Goal: Transaction & Acquisition: Purchase product/service

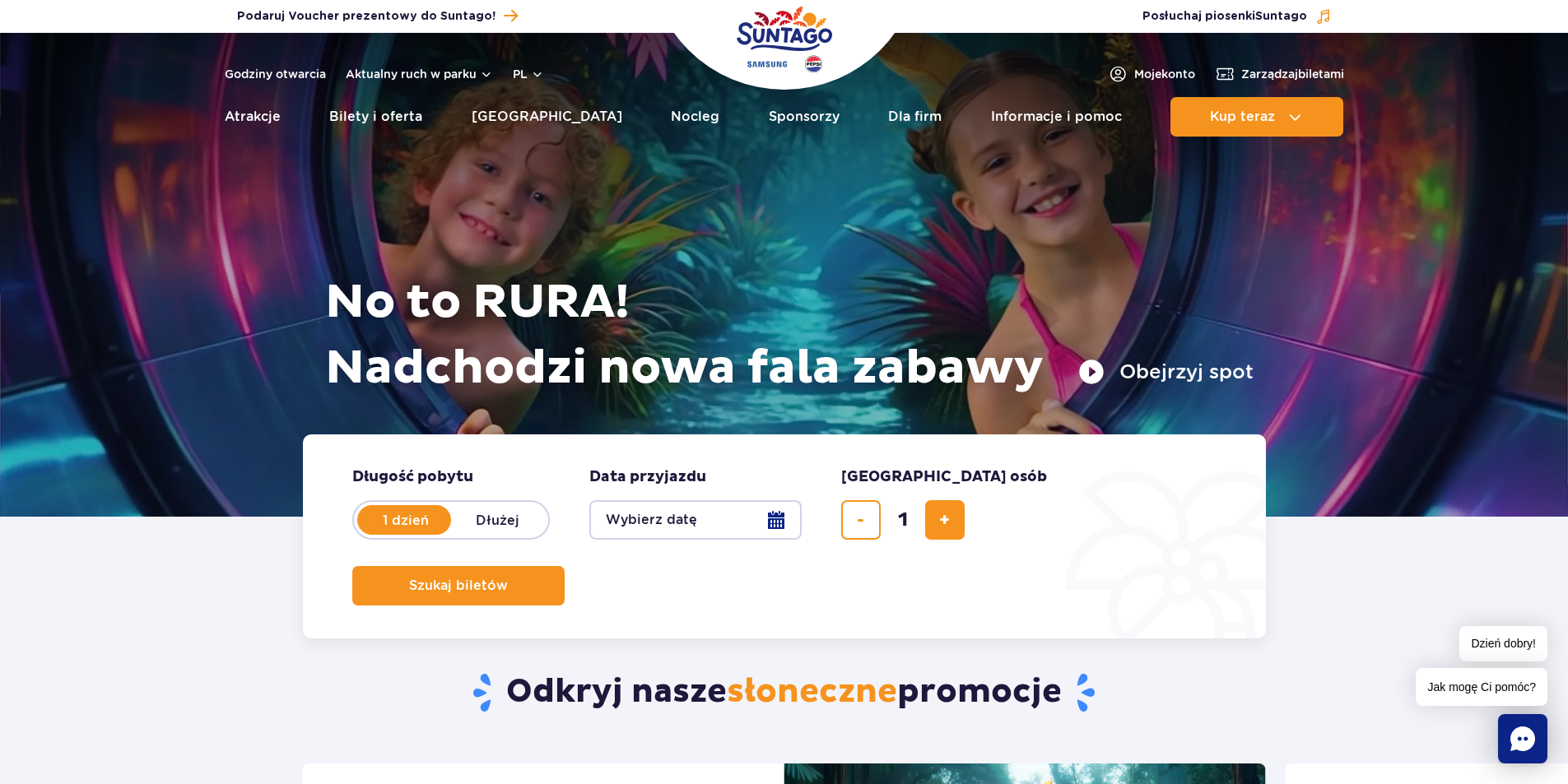
click at [491, 514] on label "Dłużej" at bounding box center [497, 519] width 94 height 35
click at [470, 534] on input "Dłużej" at bounding box center [460, 535] width 18 height 3
radio input "false"
radio input "true"
click at [405, 523] on label "1 dzień" at bounding box center [406, 519] width 94 height 35
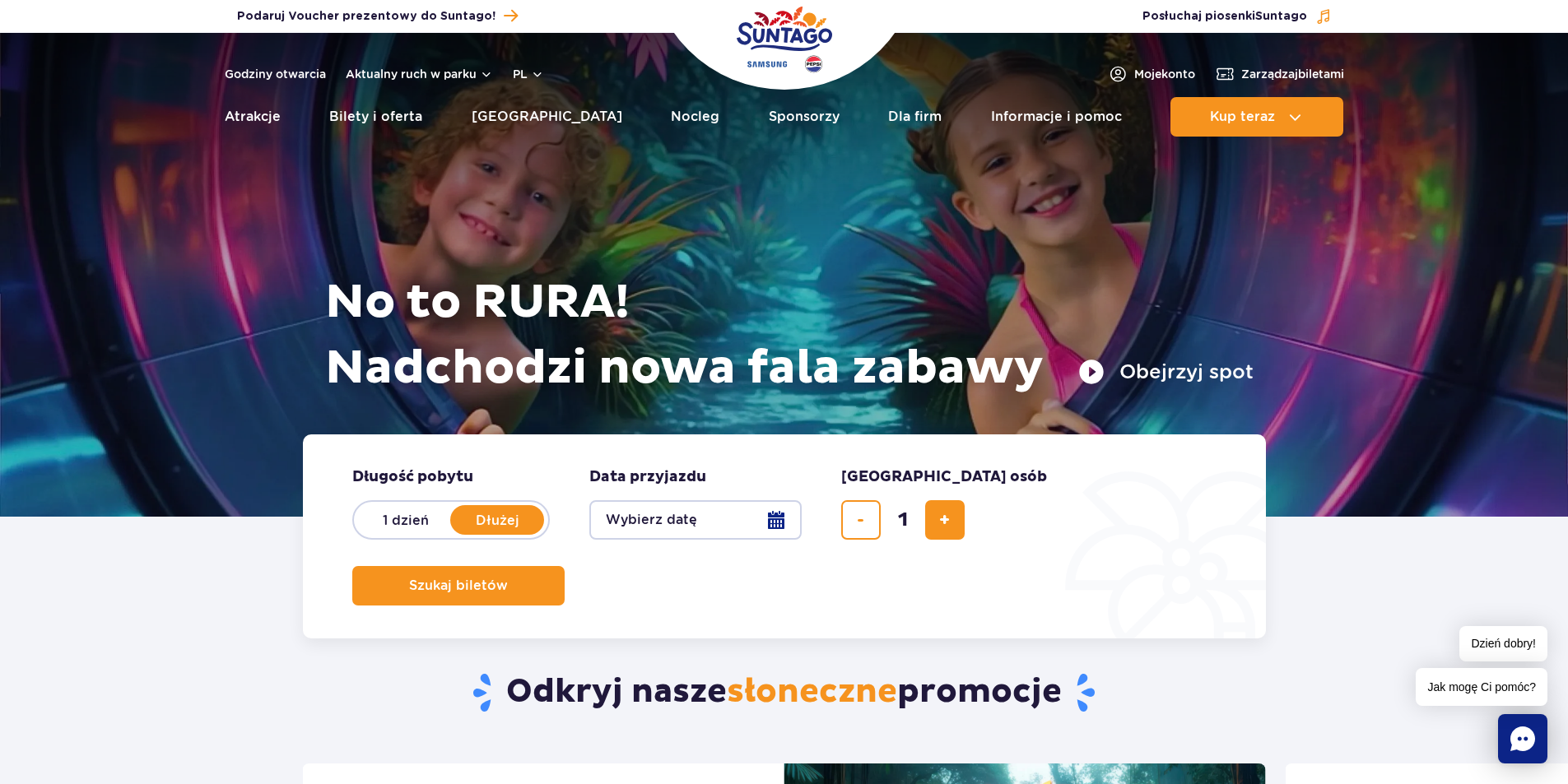
click at [377, 534] on input "1 dzień" at bounding box center [368, 535] width 18 height 3
radio input "true"
click at [773, 516] on button "Wybierz datę" at bounding box center [694, 520] width 212 height 40
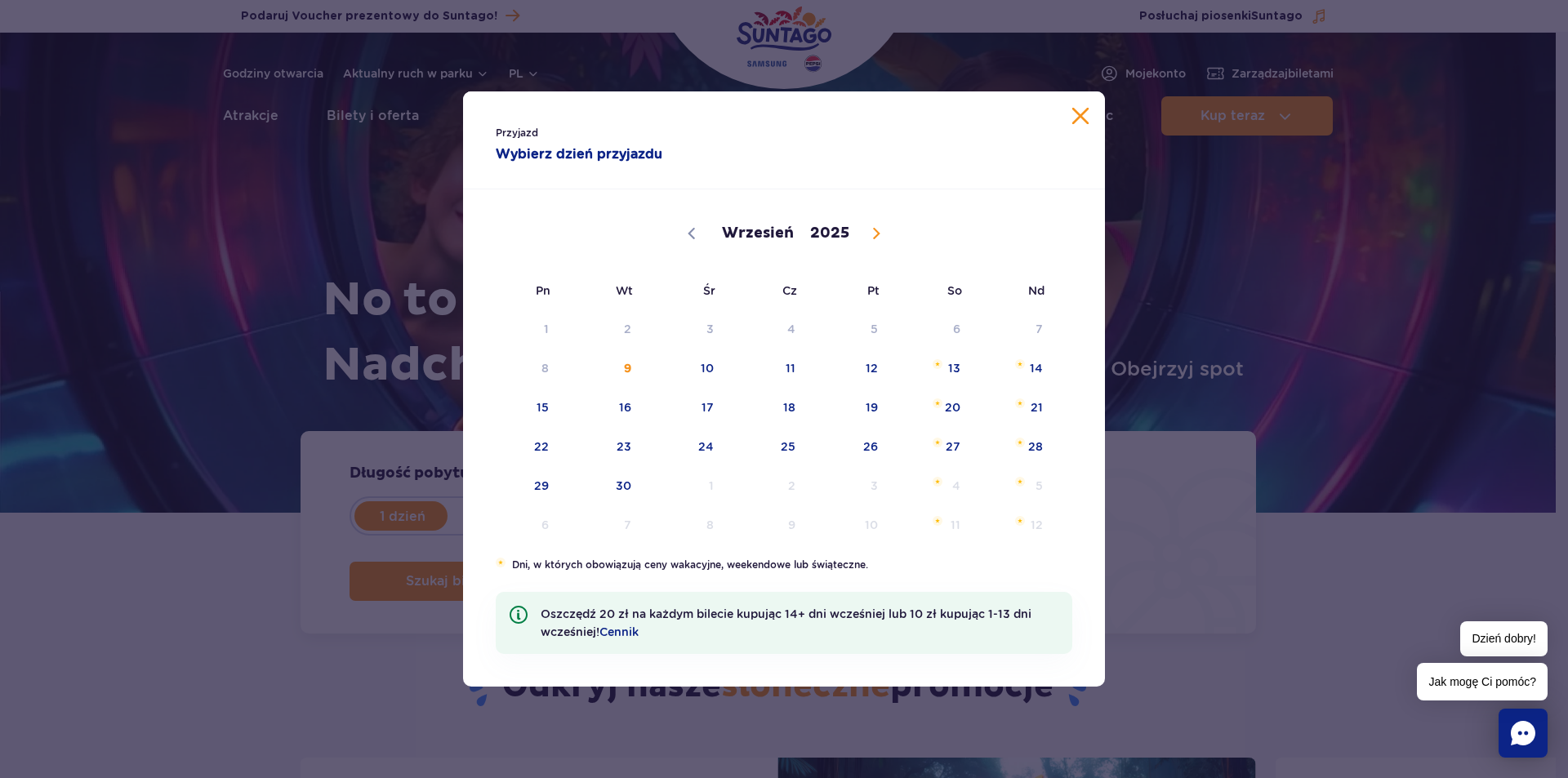
click at [872, 229] on icon at bounding box center [877, 234] width 12 height 12
select select "11"
click at [709, 485] on span "31" at bounding box center [686, 486] width 83 height 38
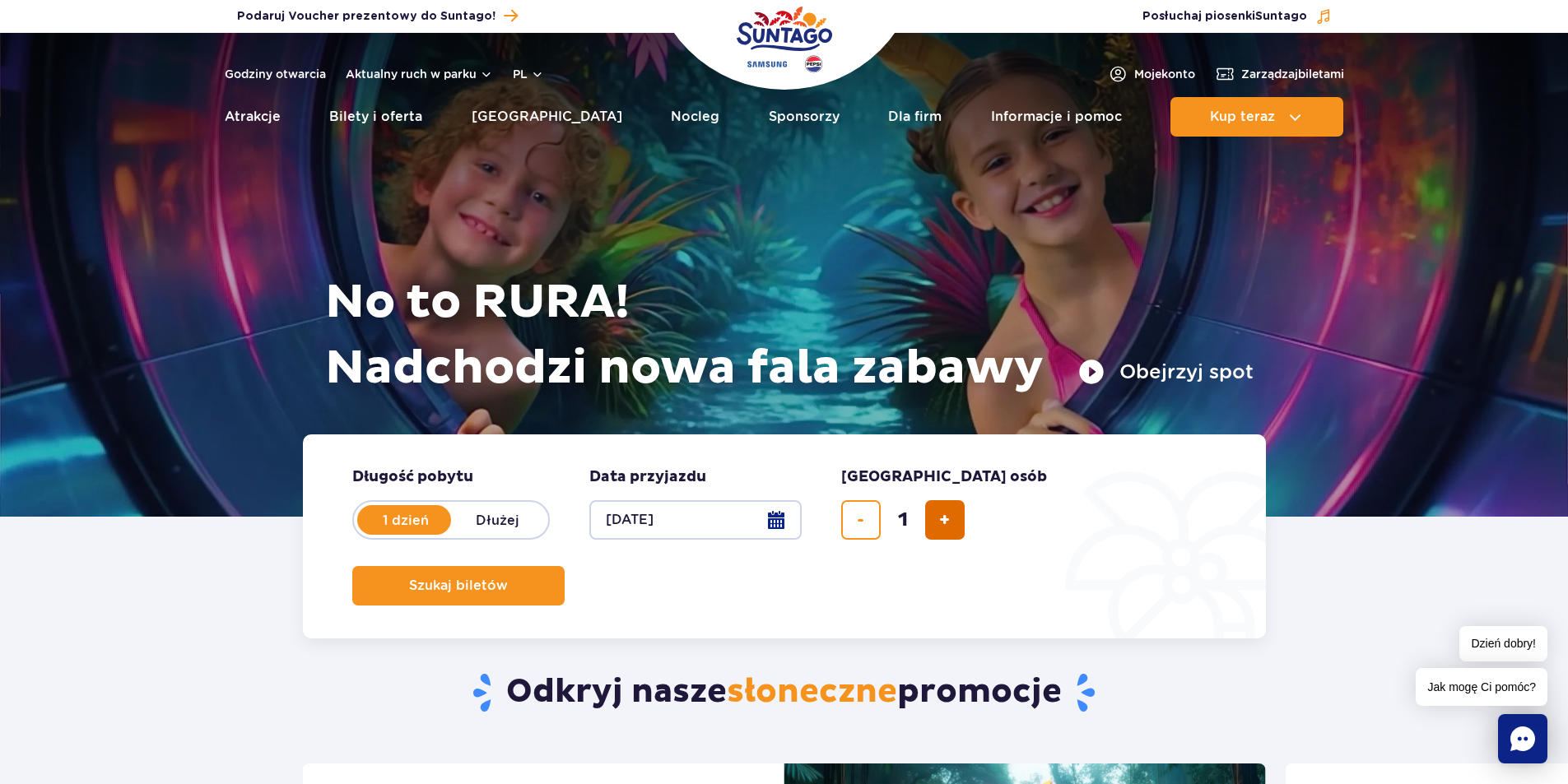
click at [942, 520] on span "dodaj bilet" at bounding box center [944, 520] width 11 height 0
type input "2"
click at [564, 566] on button "Szukaj biletów" at bounding box center [458, 586] width 212 height 40
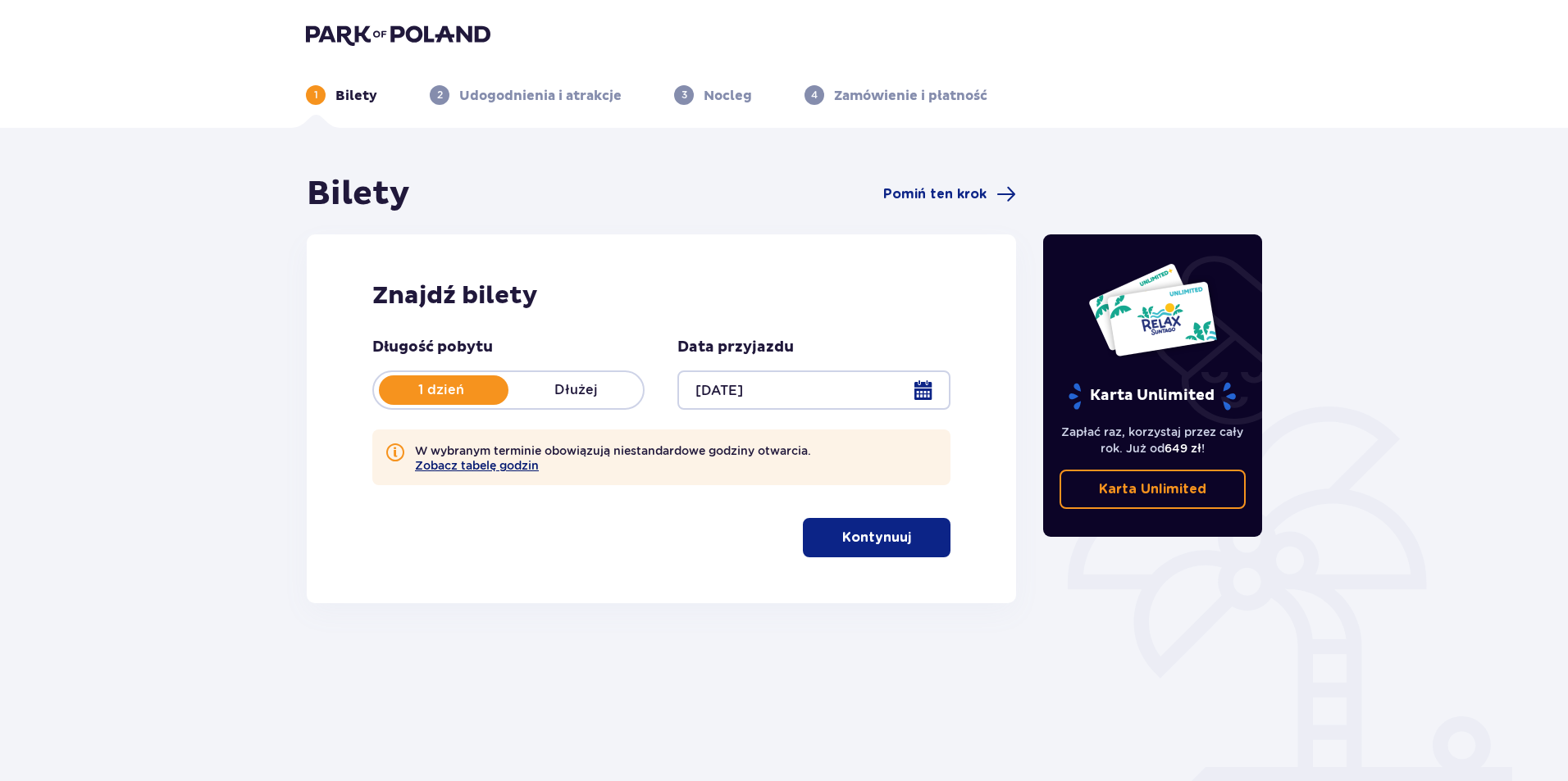
click at [456, 465] on button "Zobacz tabelę godzin" at bounding box center [477, 465] width 124 height 13
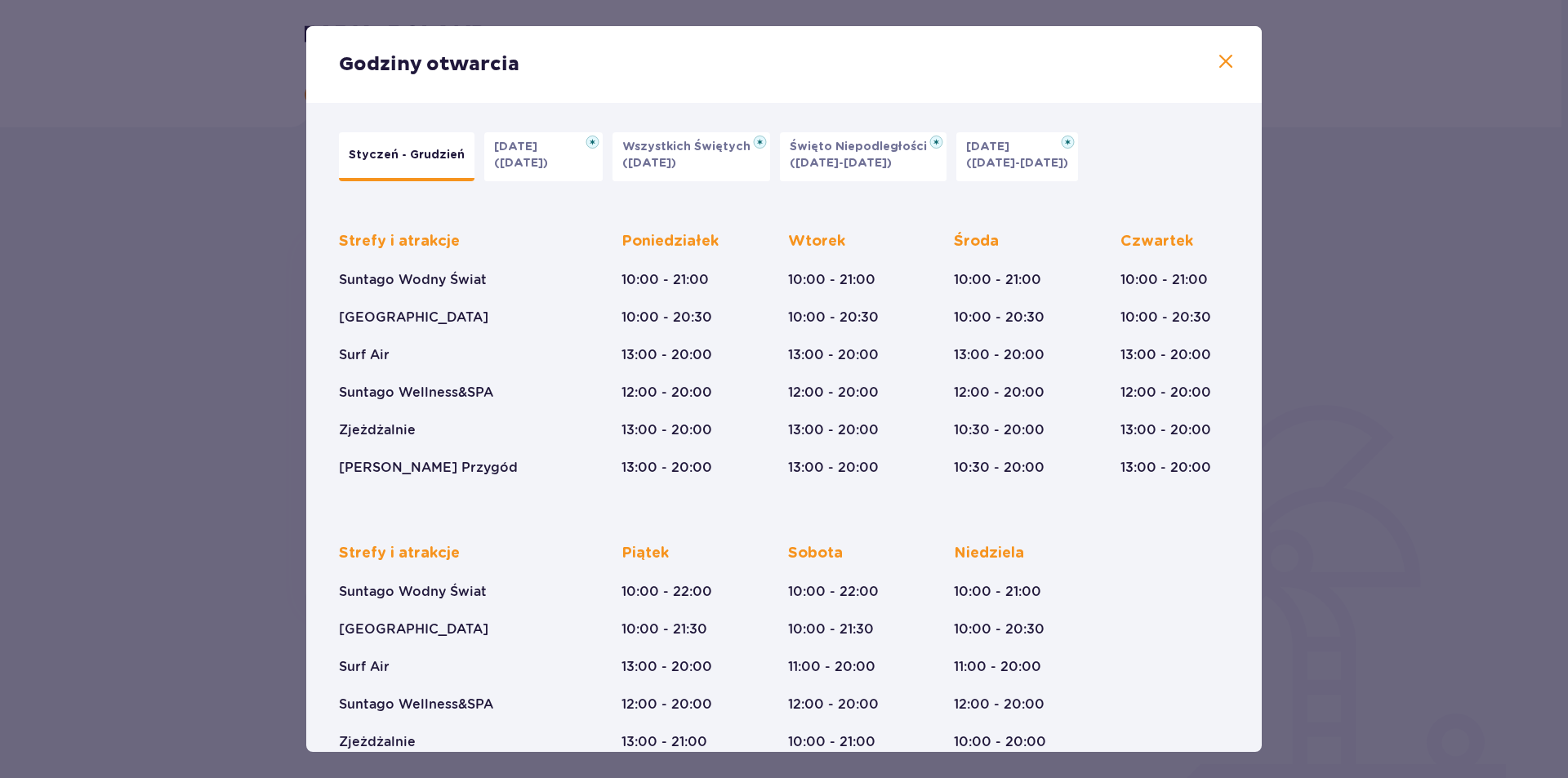
click at [1222, 61] on span at bounding box center [1226, 62] width 20 height 20
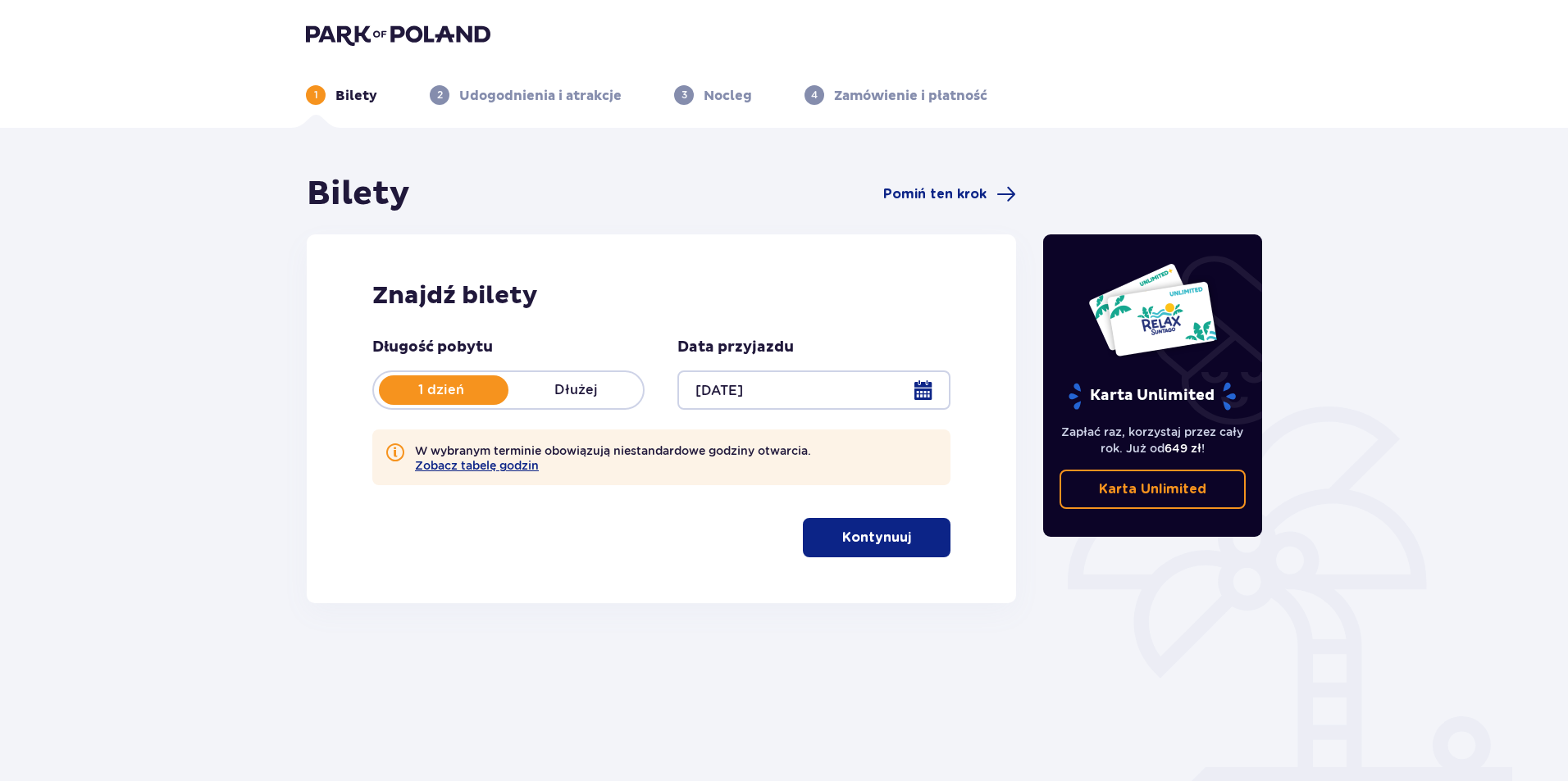
click at [880, 532] on p "Kontynuuj" at bounding box center [876, 538] width 68 height 18
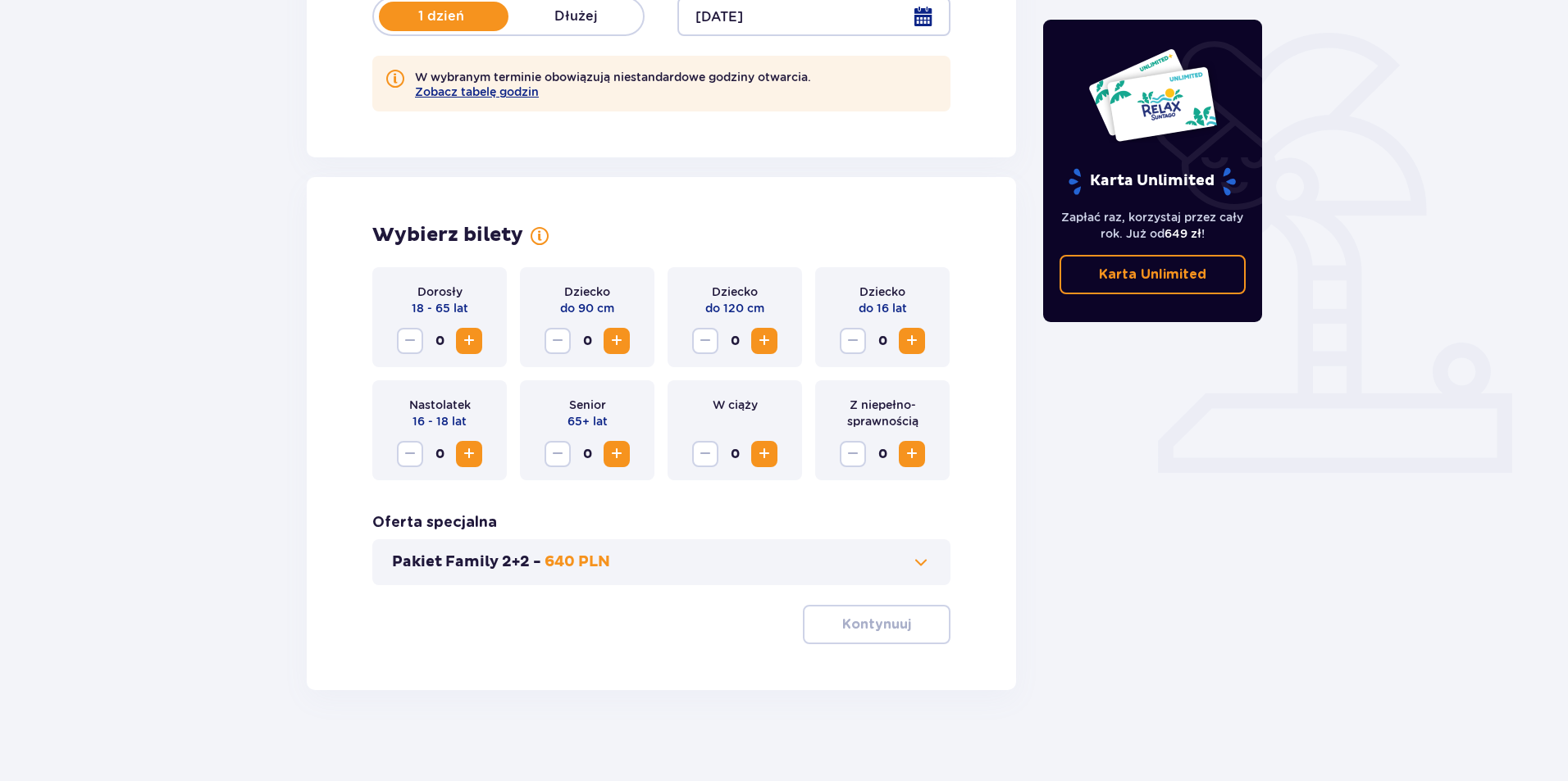
scroll to position [382, 0]
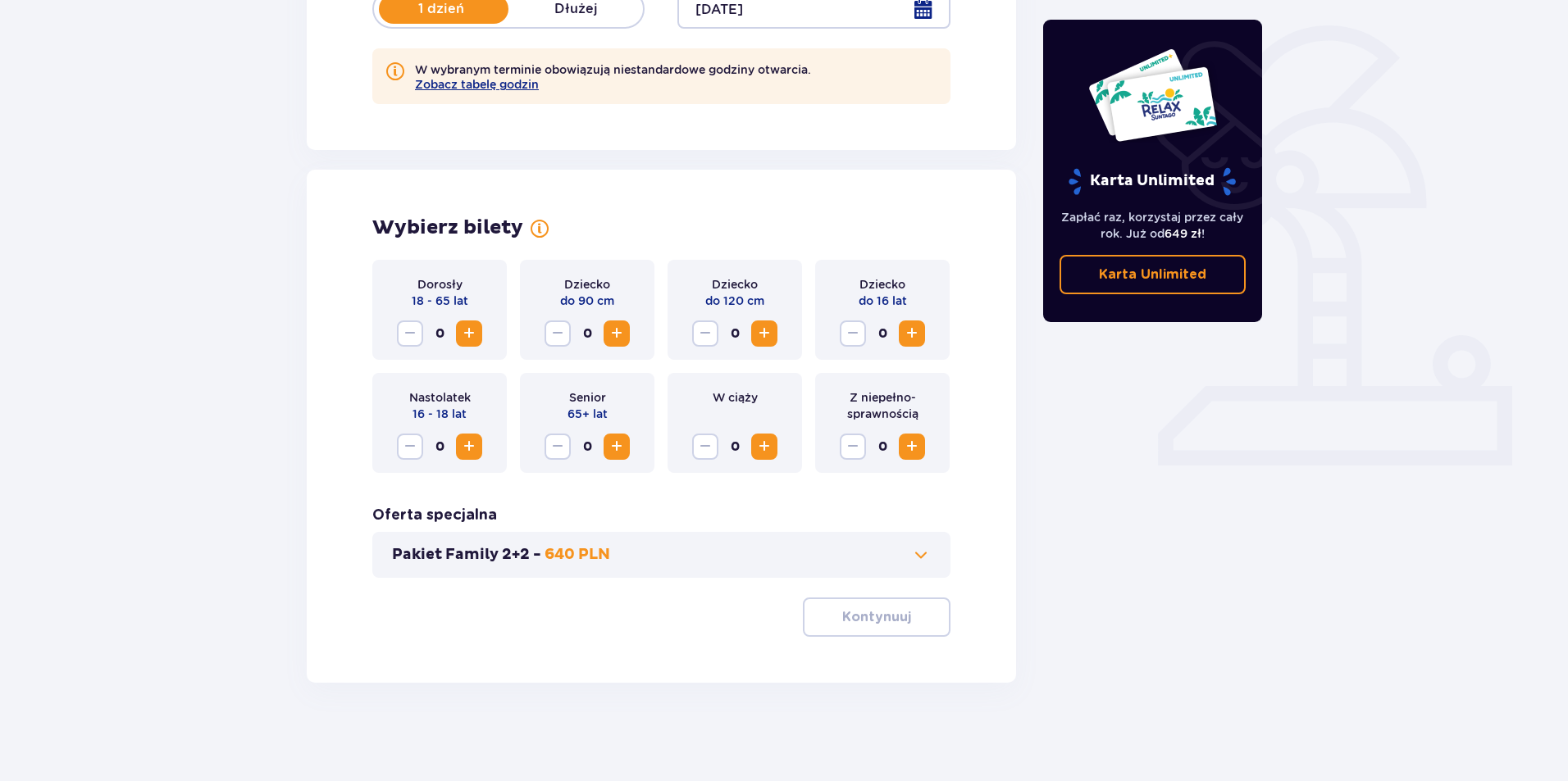
click at [474, 333] on span "Increase" at bounding box center [469, 334] width 20 height 20
click at [467, 335] on span "Increase" at bounding box center [469, 334] width 20 height 20
click at [865, 614] on p "Kontynuuj" at bounding box center [876, 617] width 68 height 18
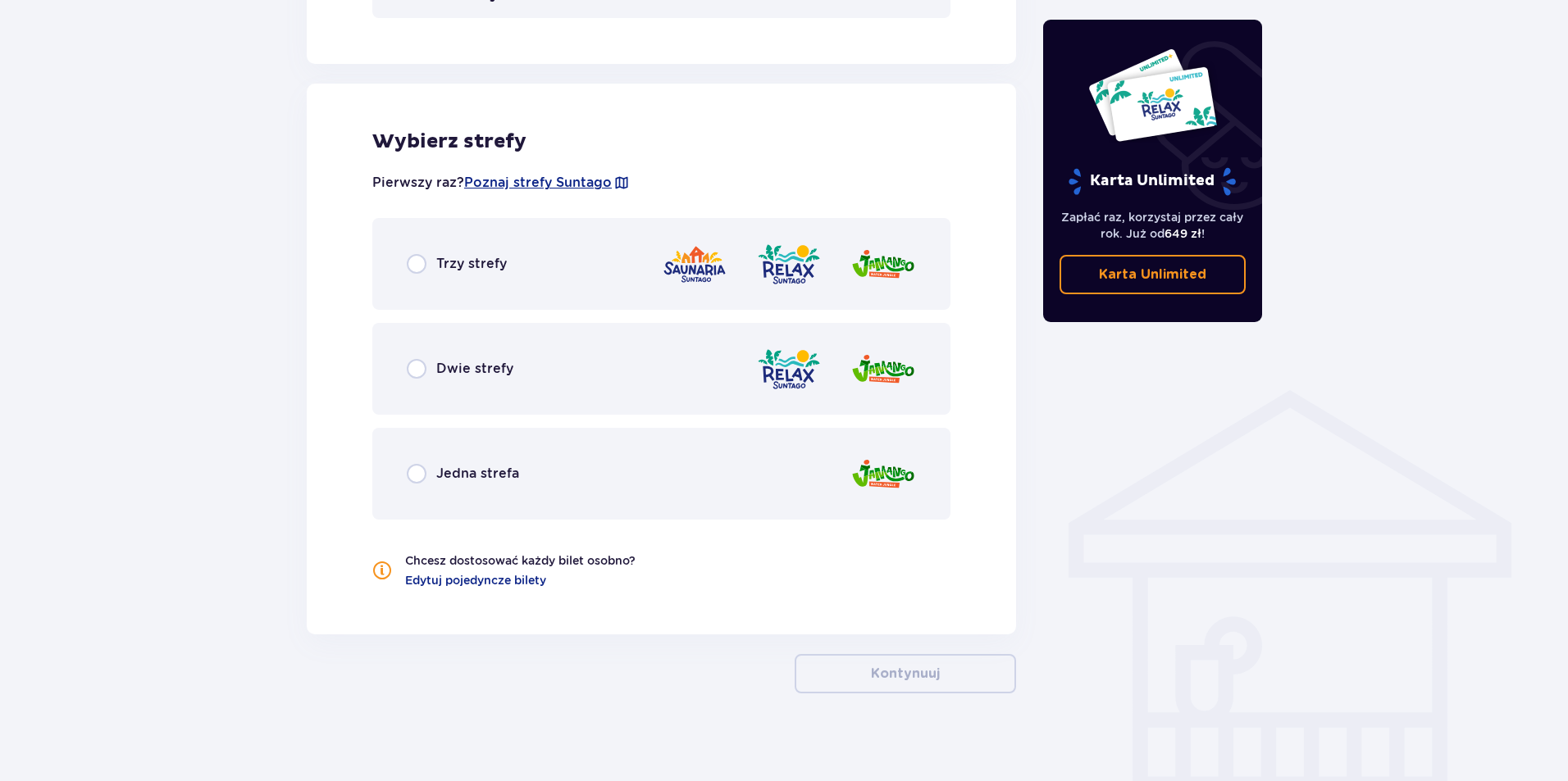
scroll to position [951, 0]
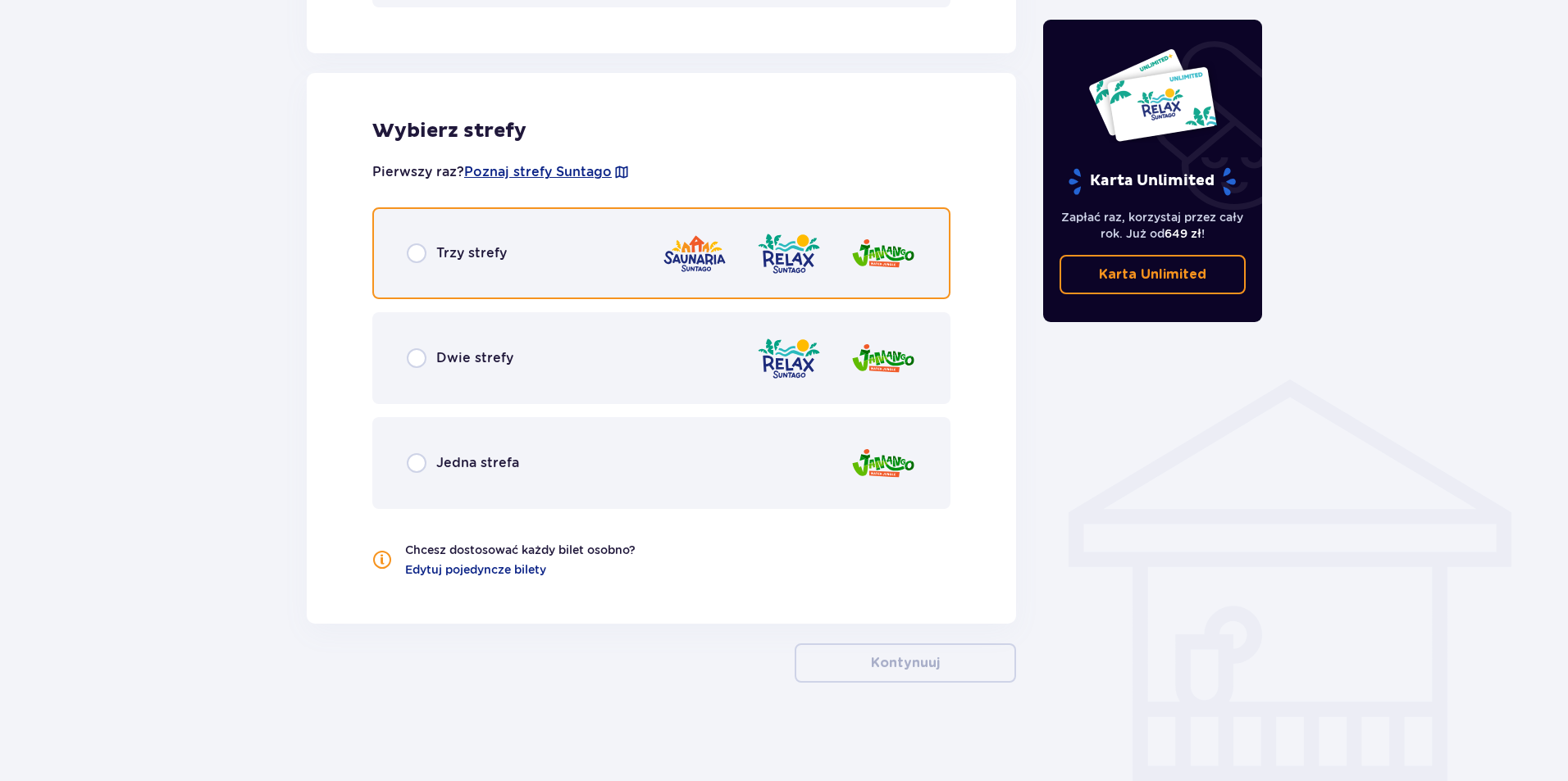
click at [410, 255] on input "radio" at bounding box center [416, 254] width 20 height 20
radio input "true"
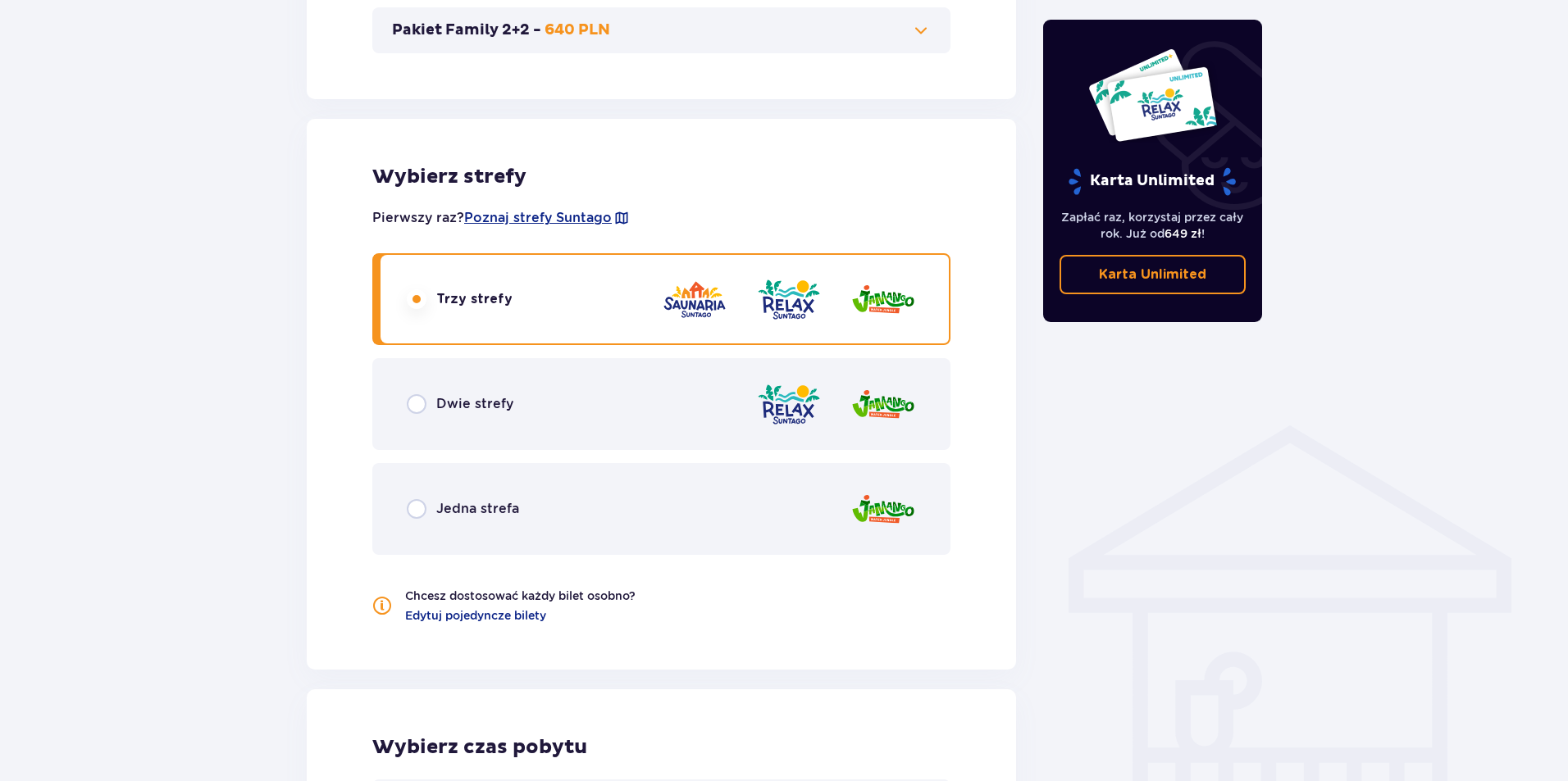
scroll to position [901, 0]
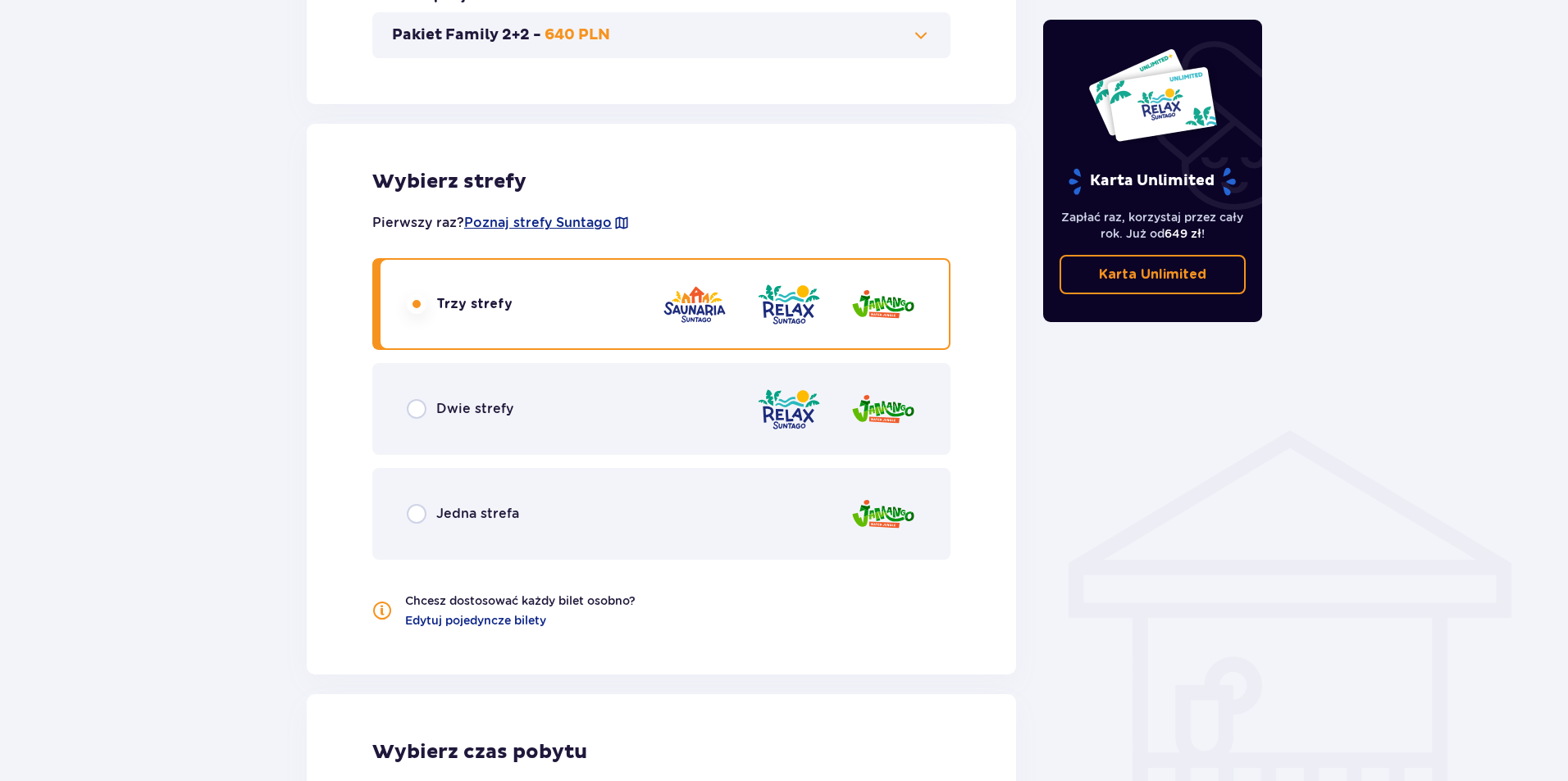
click at [799, 410] on img at bounding box center [789, 409] width 65 height 47
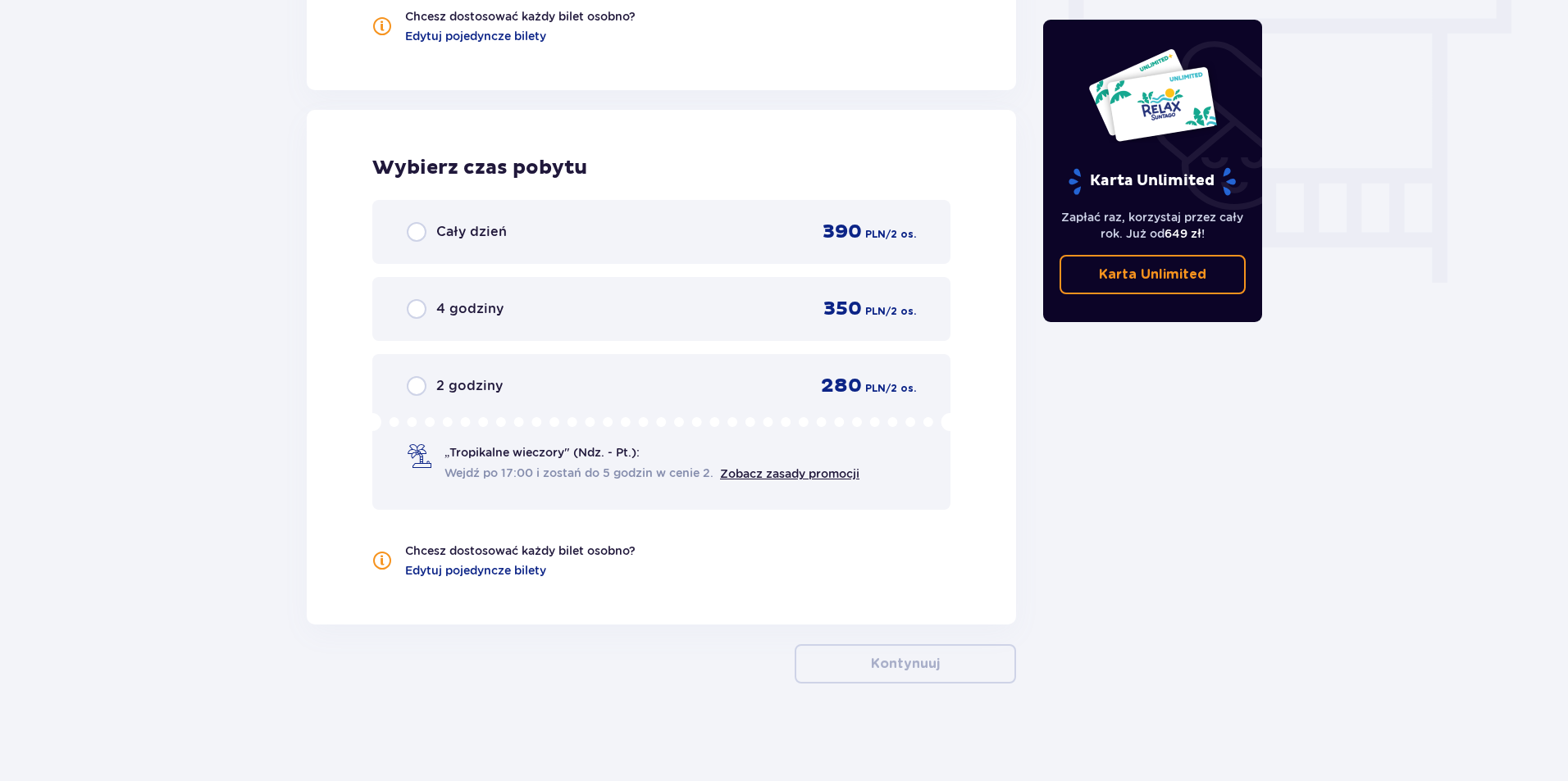
scroll to position [1487, 0]
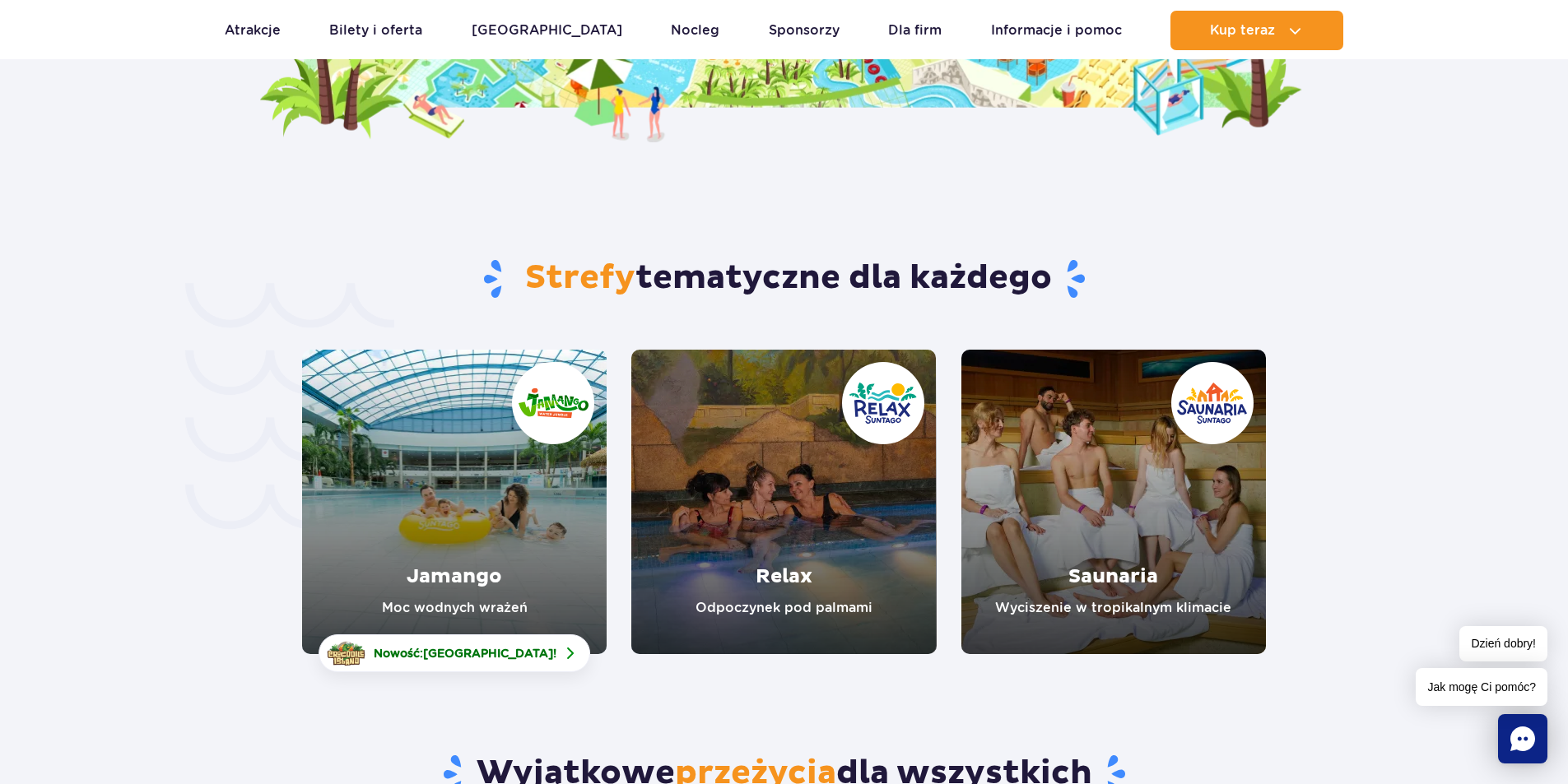
scroll to position [3645, 0]
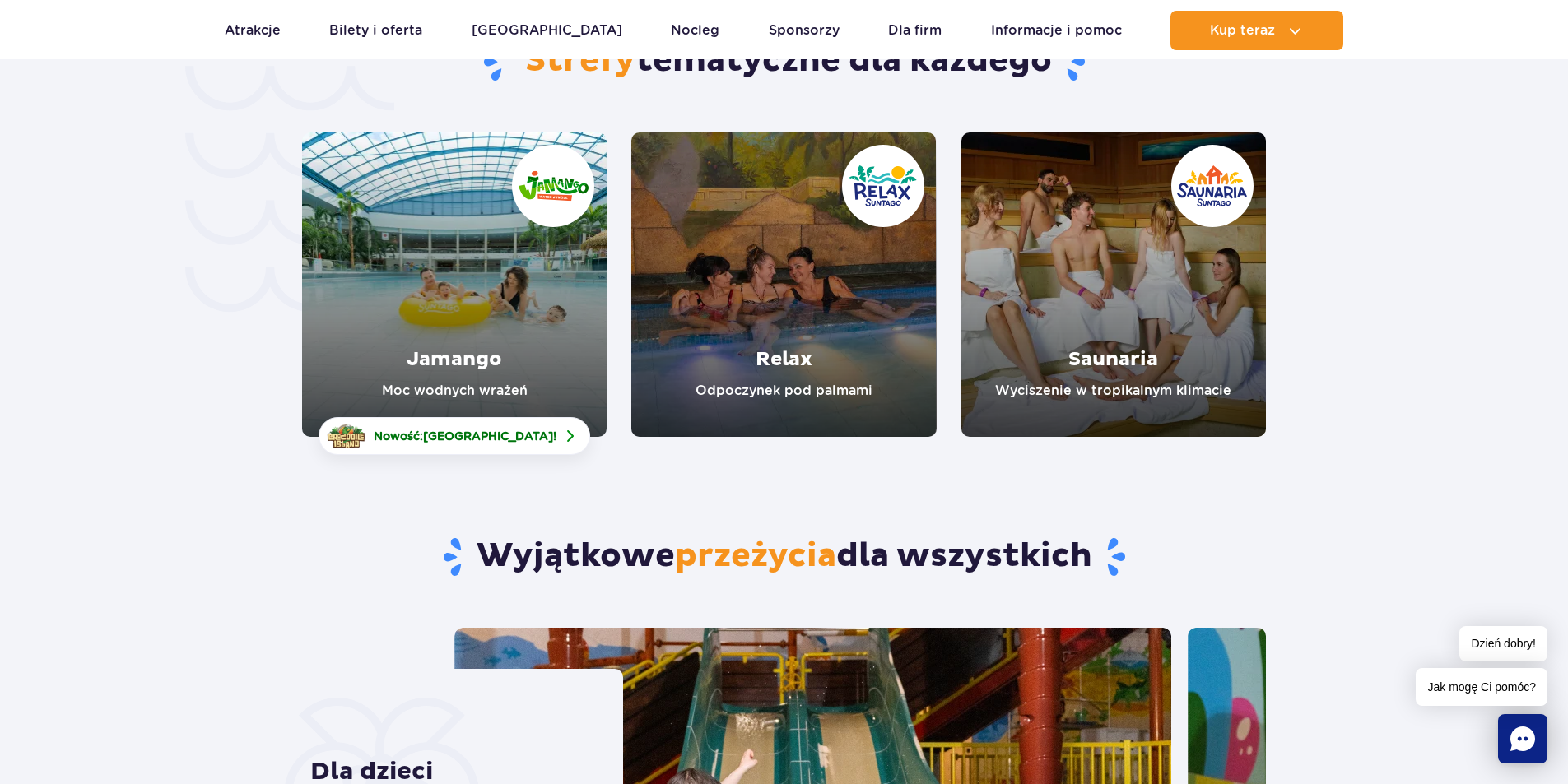
click at [774, 294] on link "Relax" at bounding box center [784, 285] width 304 height 304
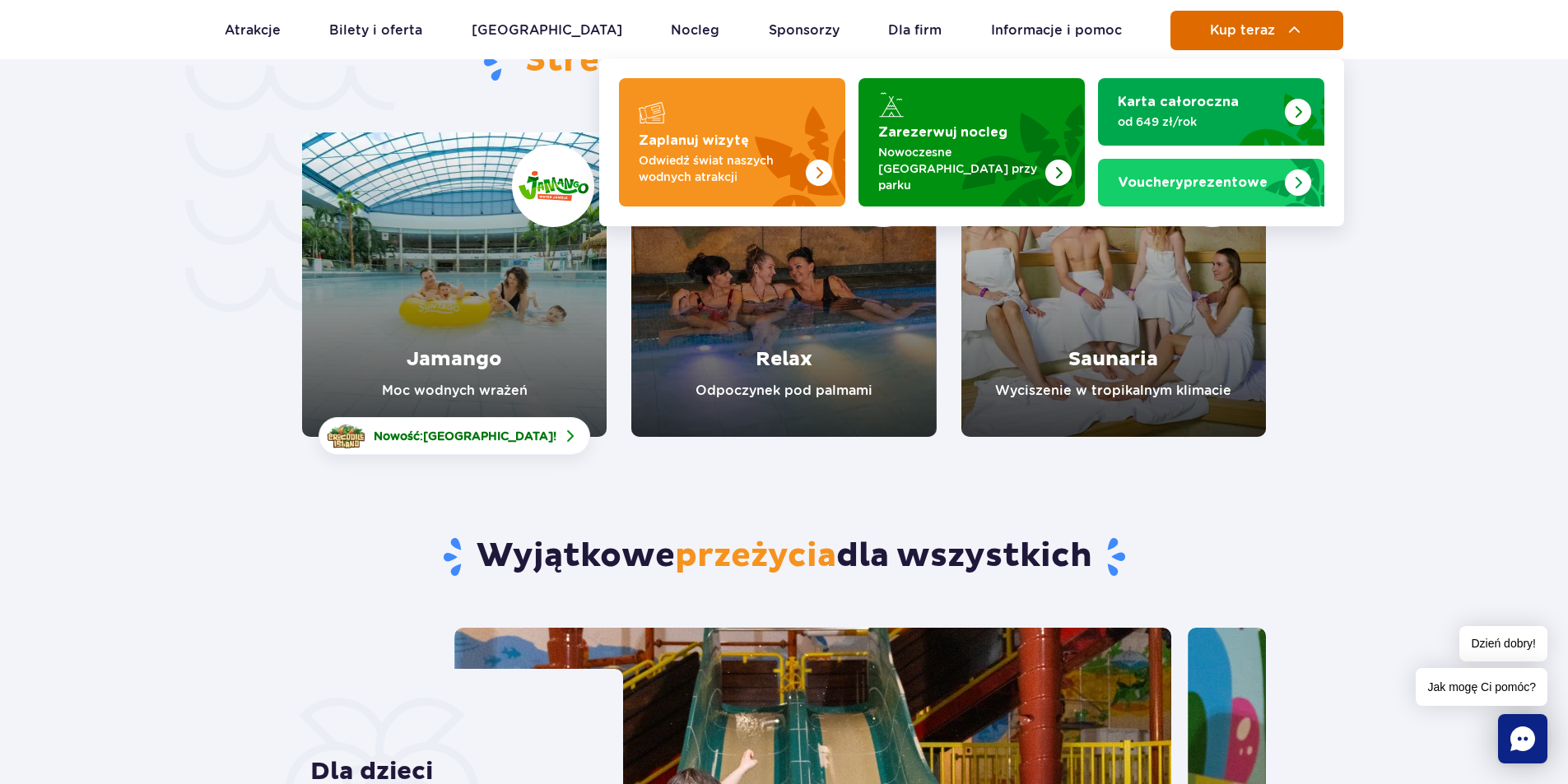
click at [1271, 33] on span "Kup teraz" at bounding box center [1242, 30] width 65 height 15
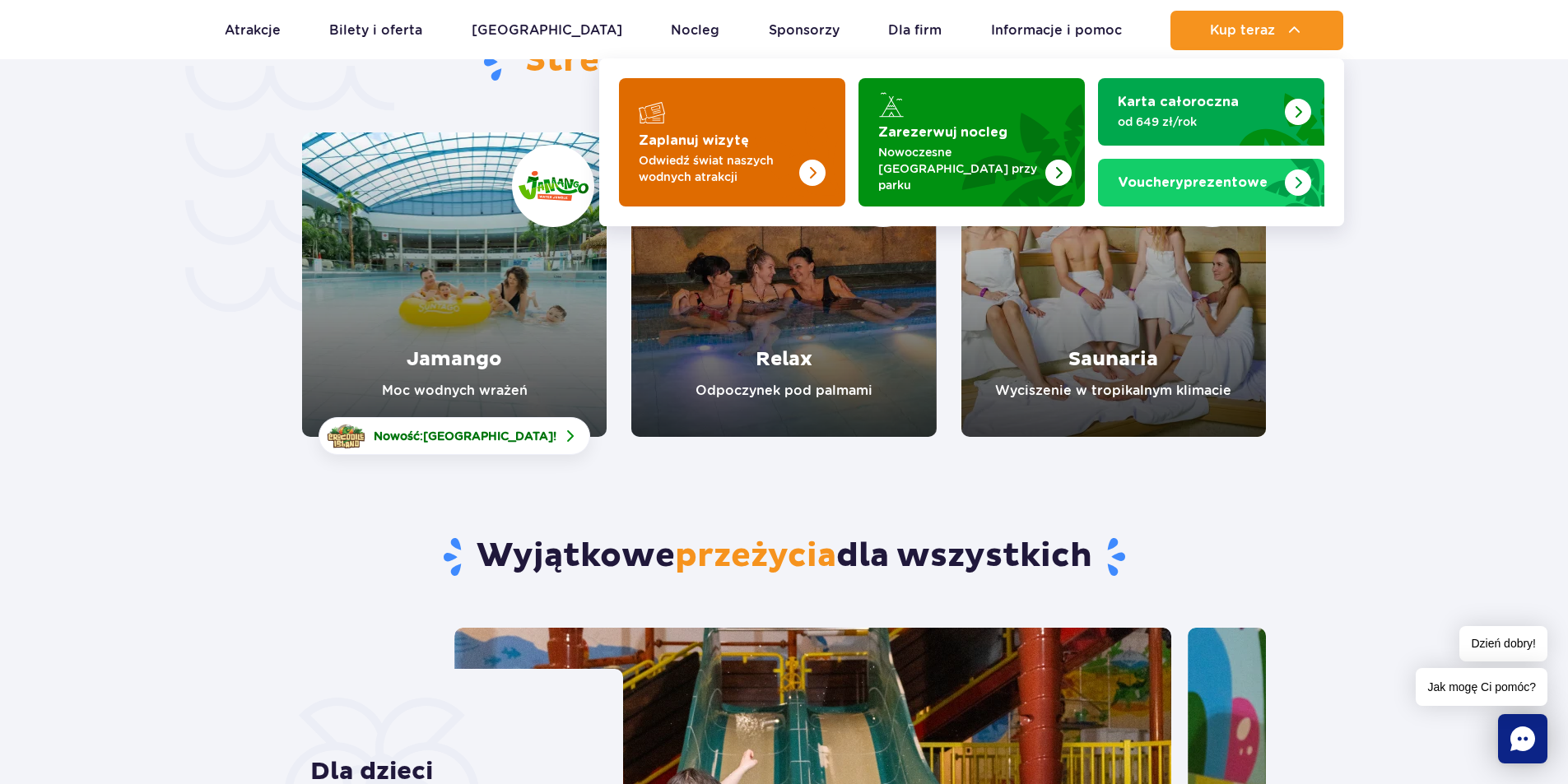
click at [662, 152] on p "Odwiedź świat naszych wodnych atrakcji" at bounding box center [718, 168] width 160 height 33
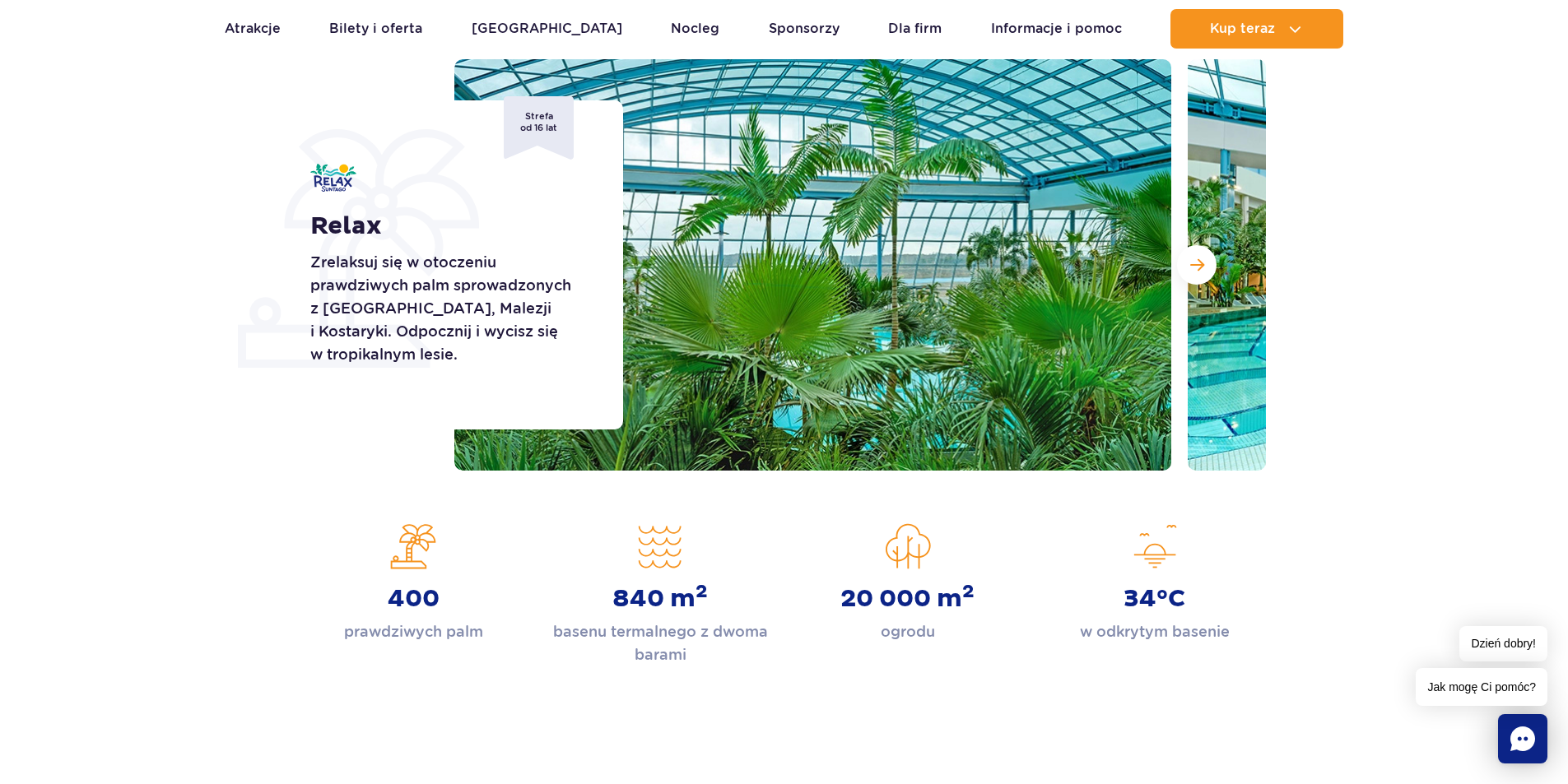
scroll to position [240, 0]
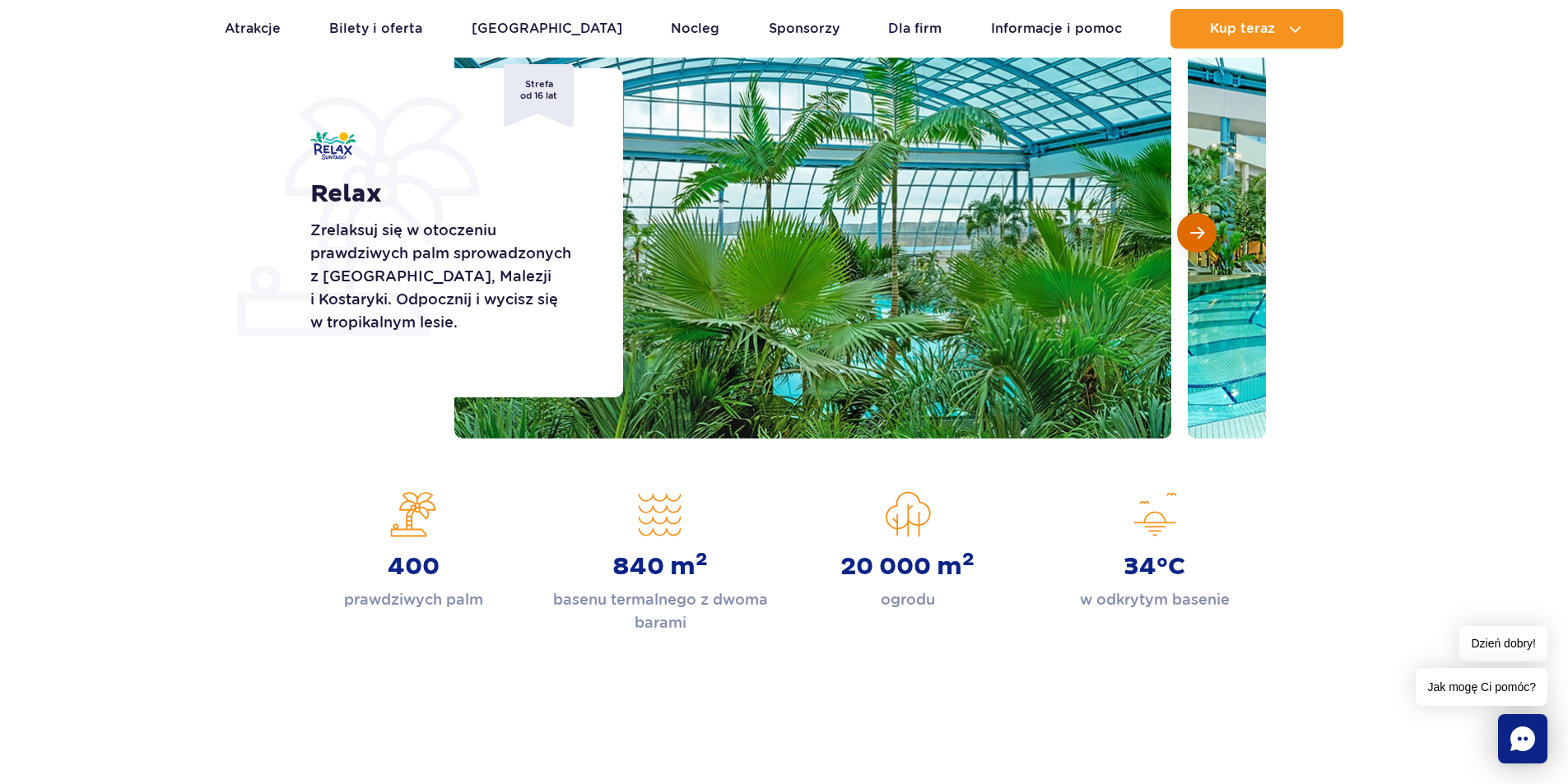
click at [1205, 231] on button "Następny slajd" at bounding box center [1197, 233] width 40 height 40
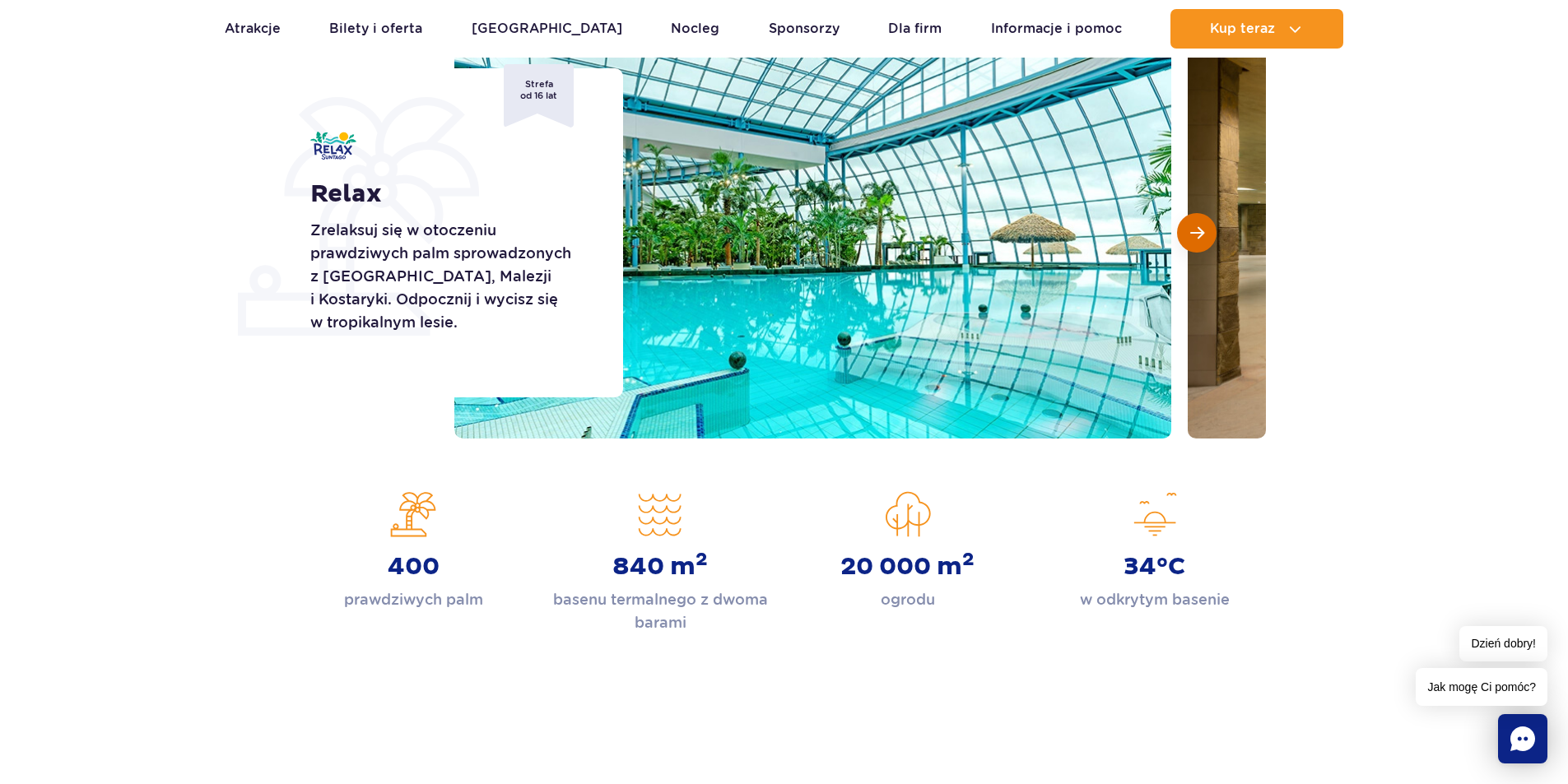
click at [1205, 231] on button "Następny slajd" at bounding box center [1197, 233] width 40 height 40
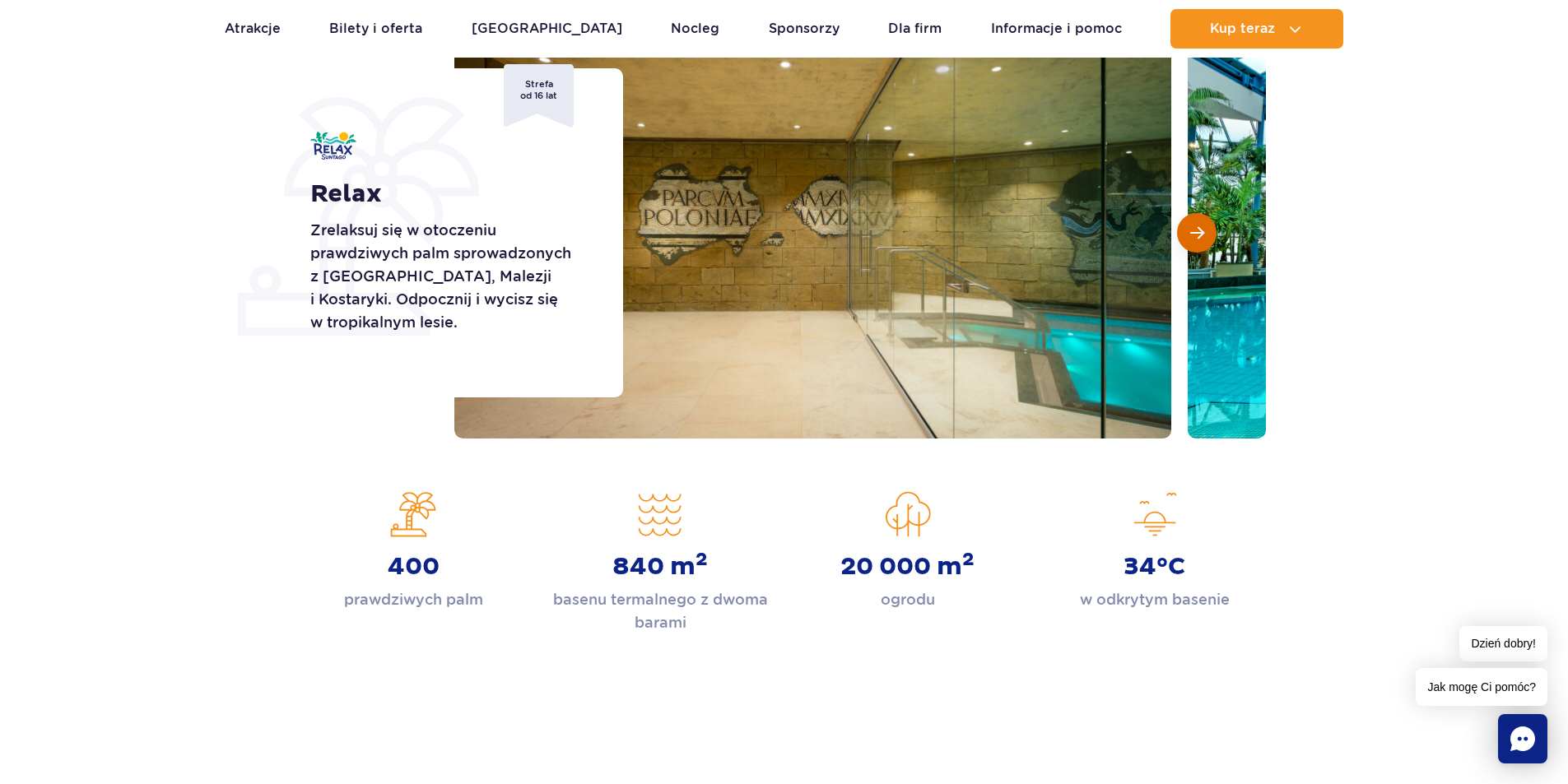
click at [1205, 231] on button "Następny slajd" at bounding box center [1197, 233] width 40 height 40
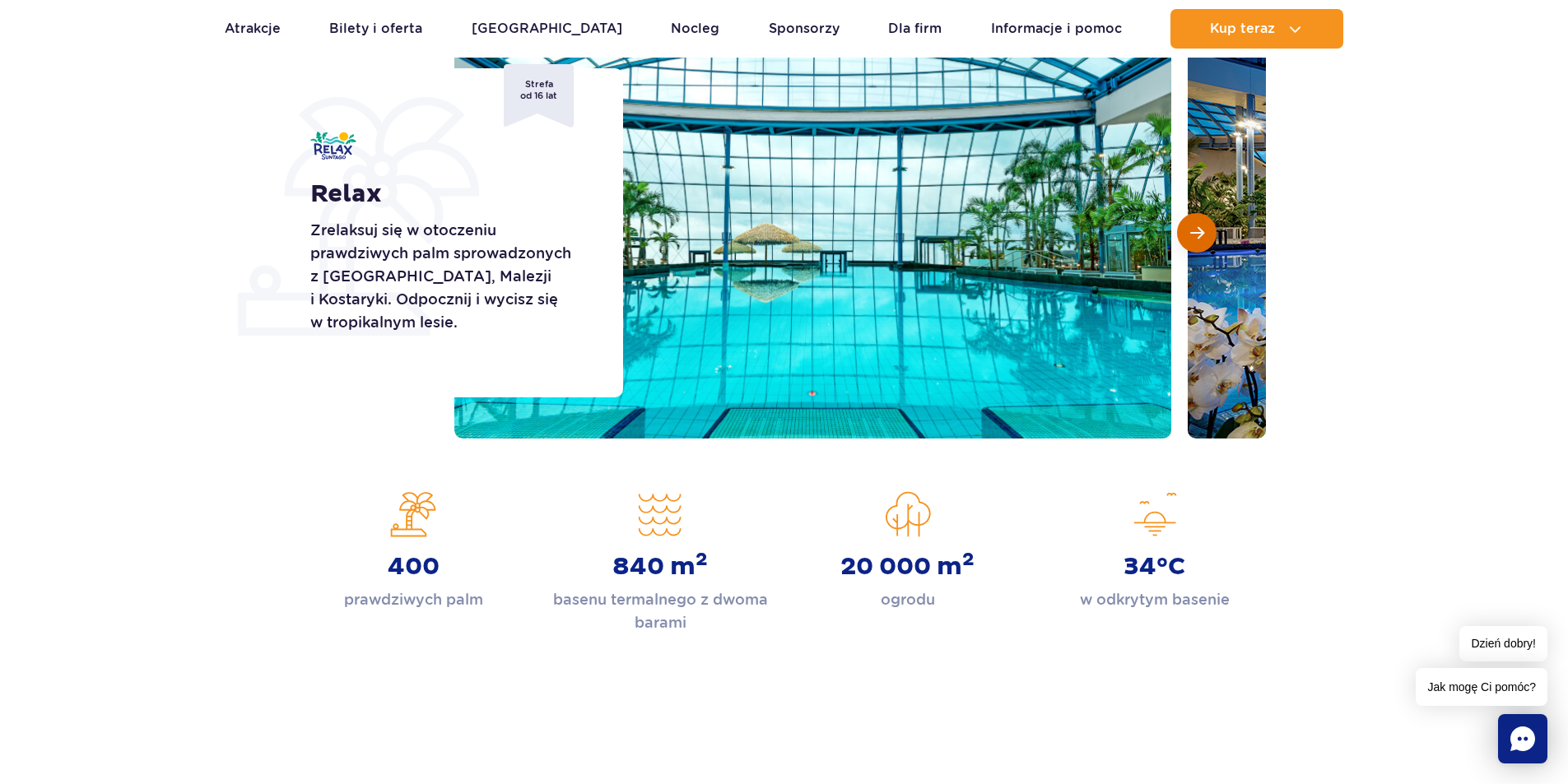
click at [1205, 231] on button "Następny slajd" at bounding box center [1197, 233] width 40 height 40
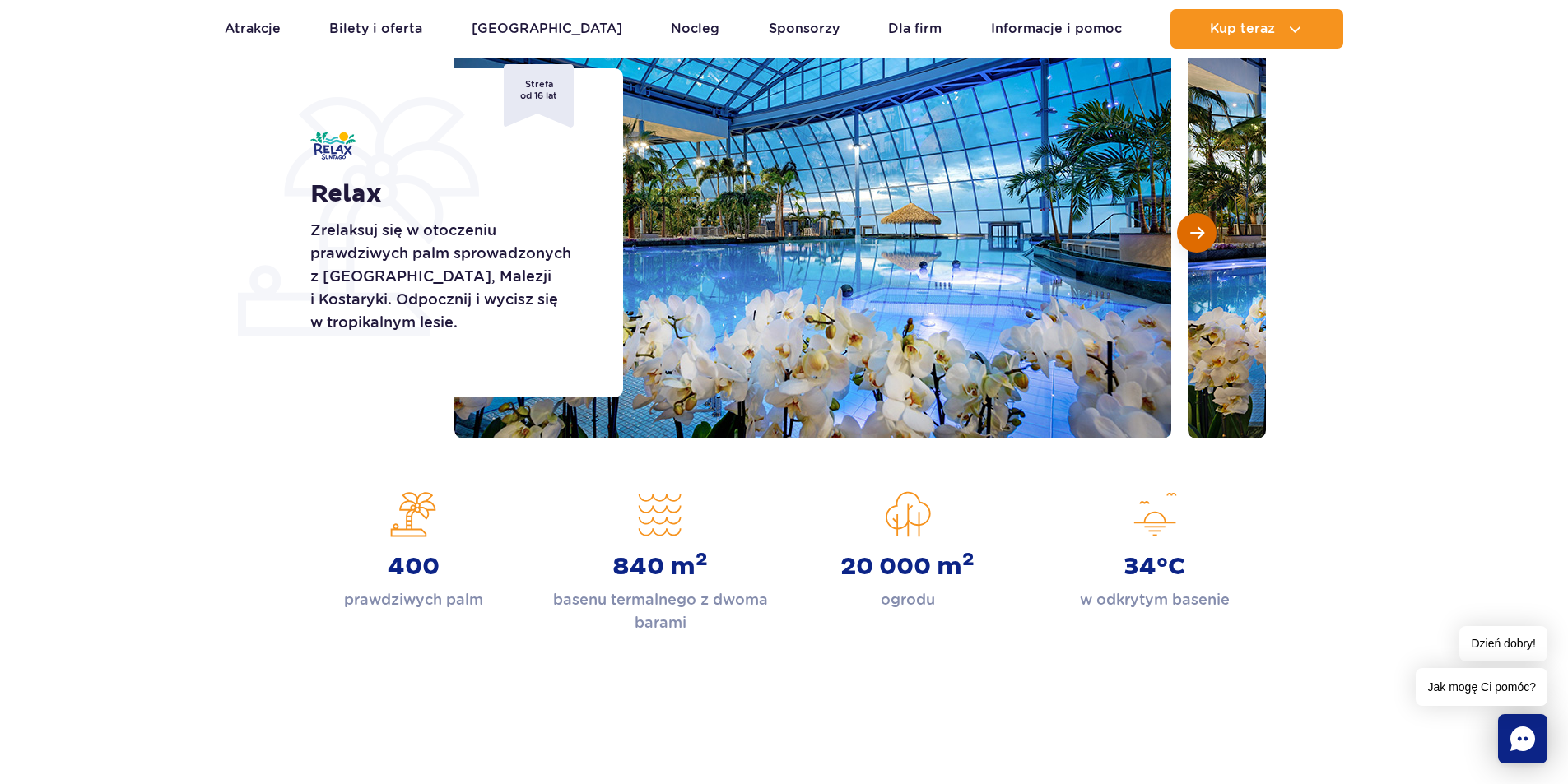
click at [1205, 231] on button "Następny slajd" at bounding box center [1197, 233] width 40 height 40
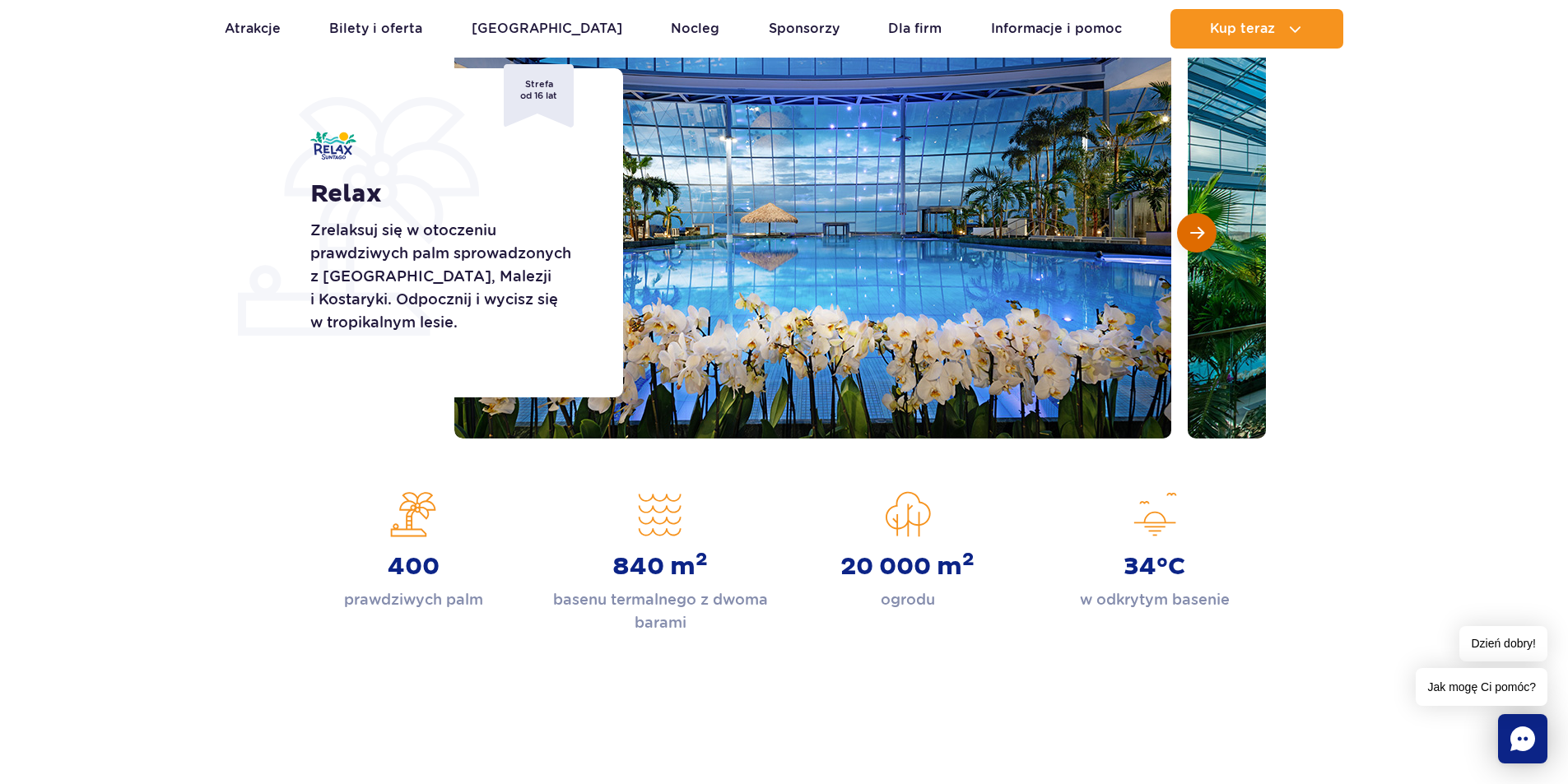
click at [1205, 231] on button "Następny slajd" at bounding box center [1197, 233] width 40 height 40
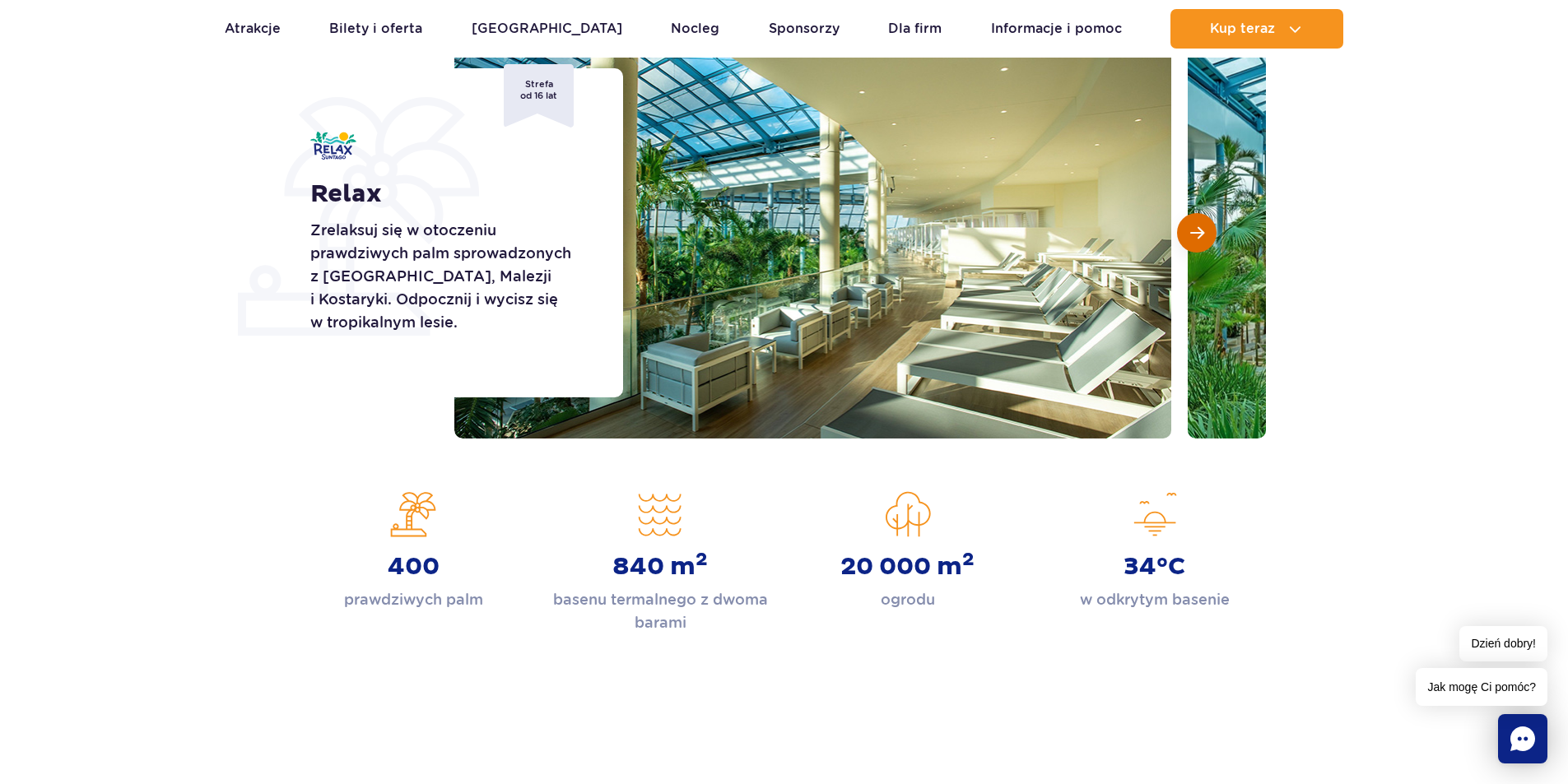
click at [1205, 231] on button "Następny slajd" at bounding box center [1197, 233] width 40 height 40
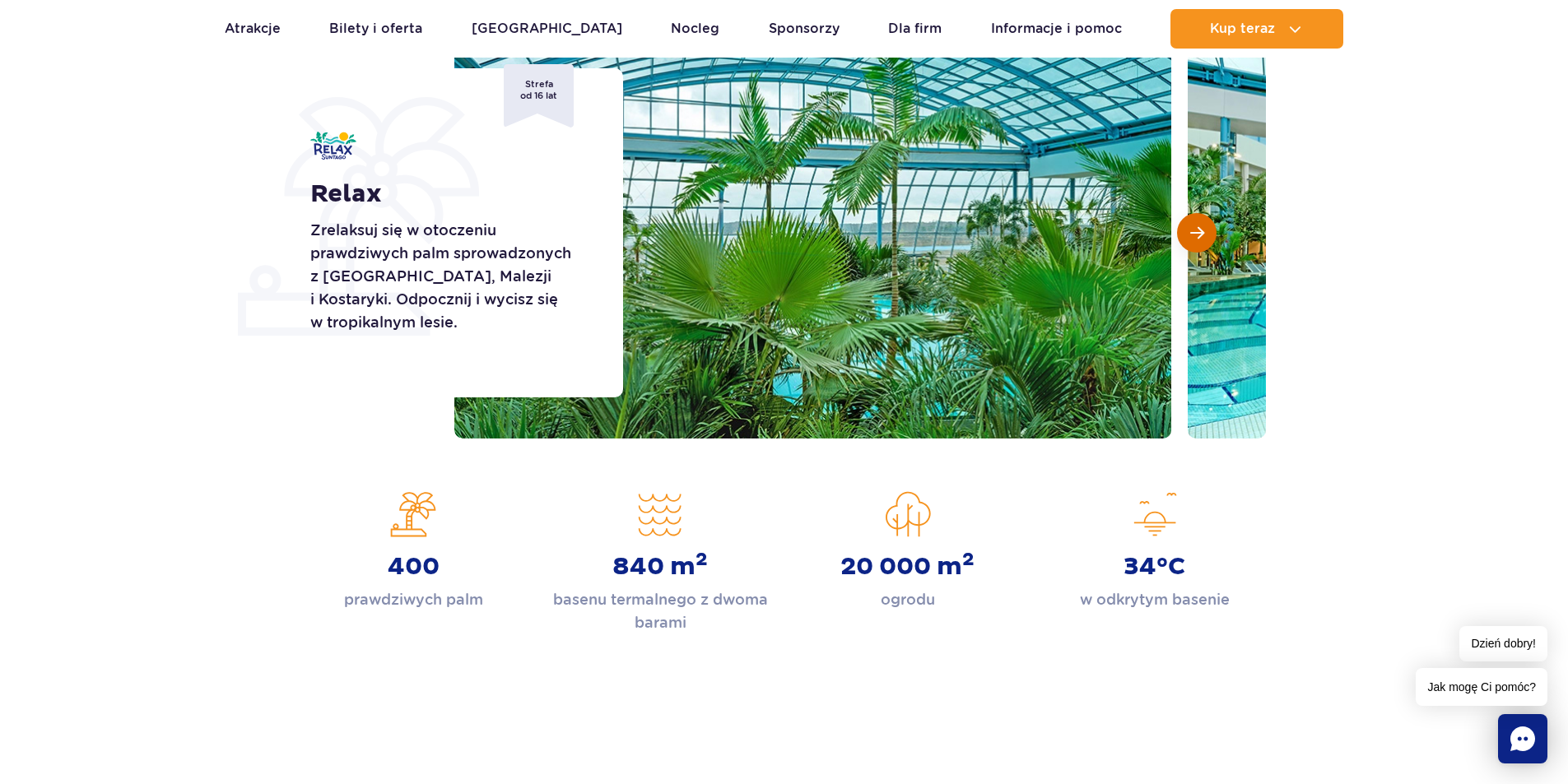
click at [1205, 231] on button "Następny slajd" at bounding box center [1197, 233] width 40 height 40
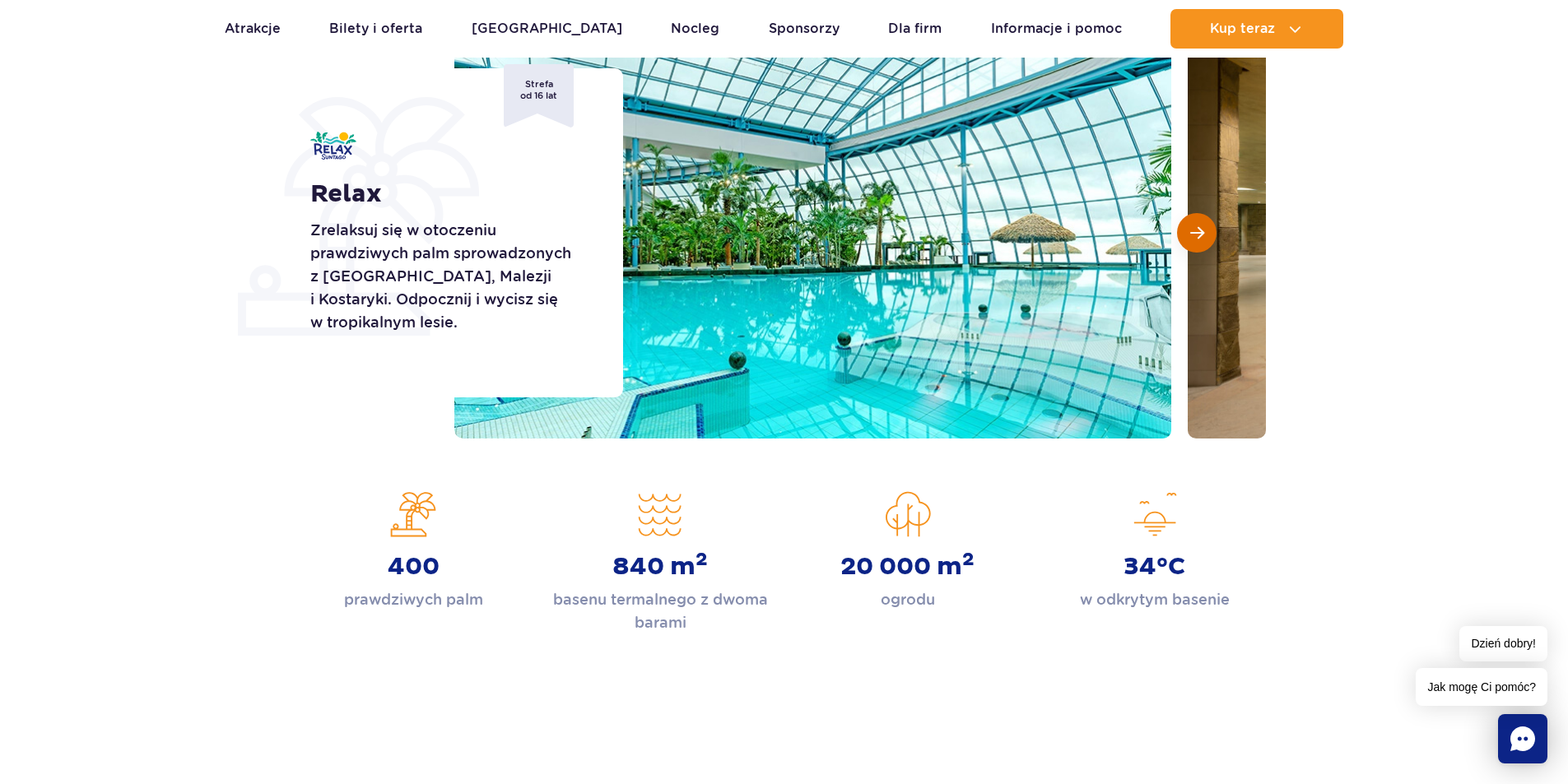
click at [1205, 231] on button "Następny slajd" at bounding box center [1197, 233] width 40 height 40
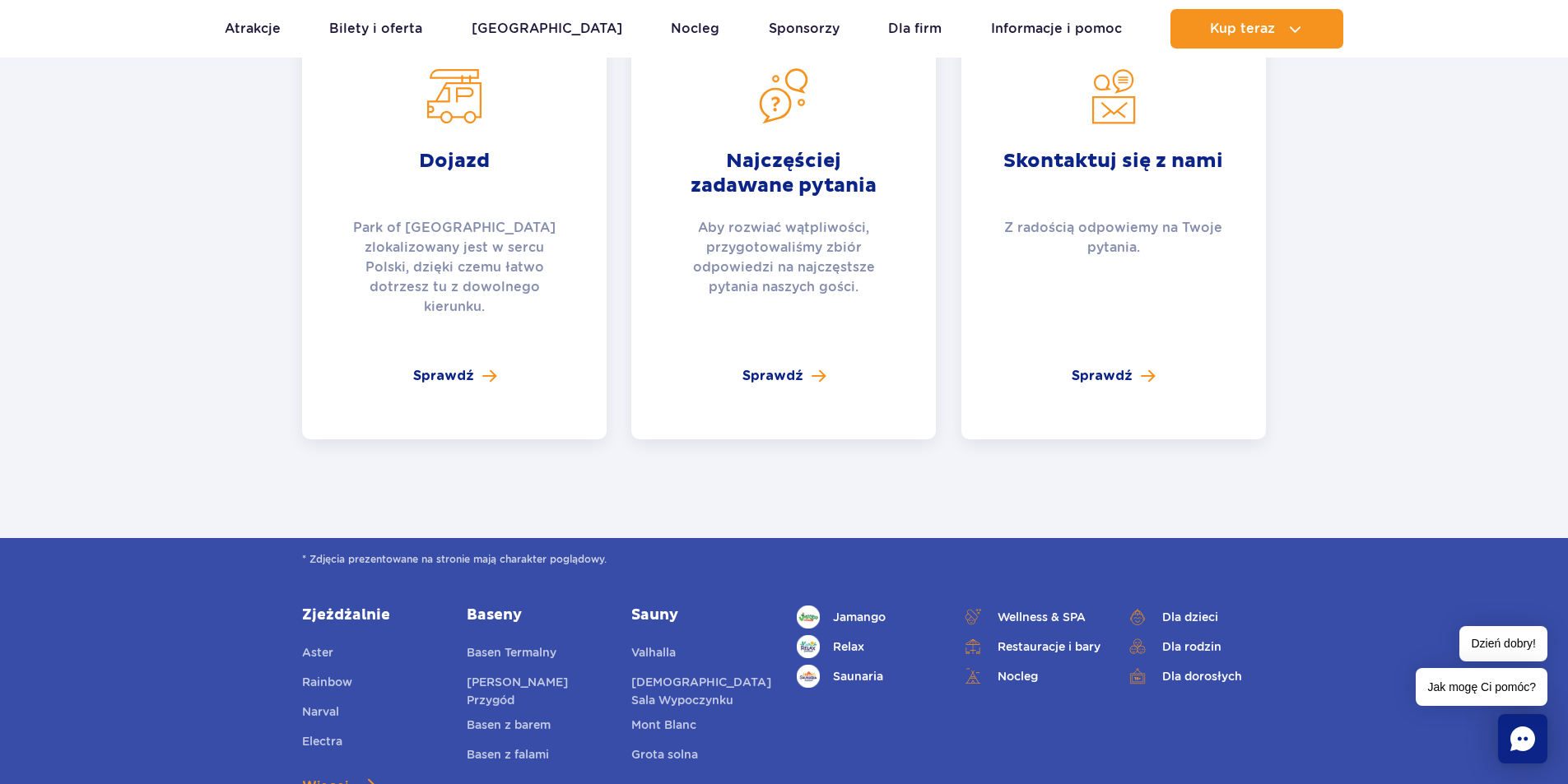
scroll to position [2462, 0]
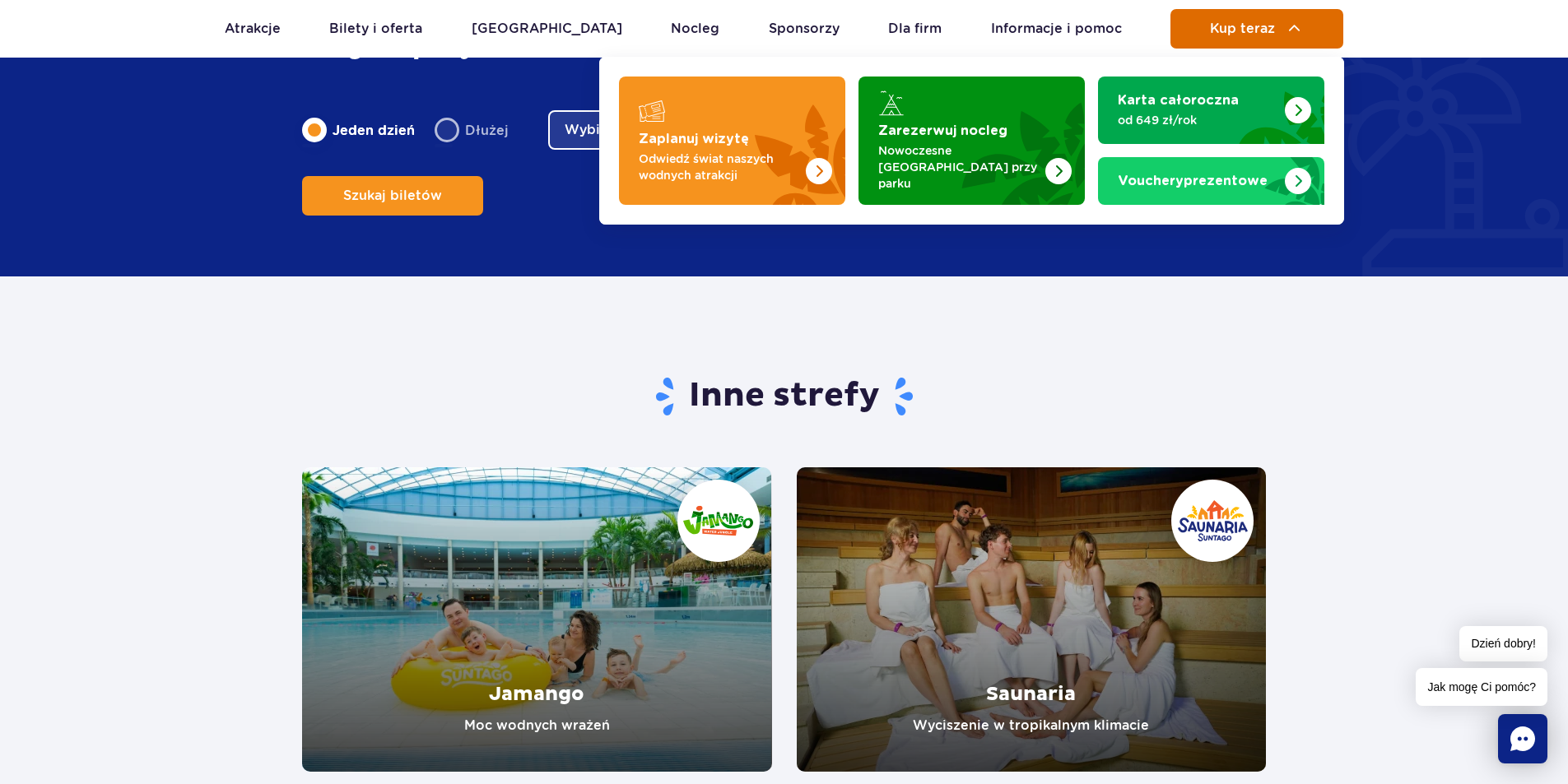
click at [1284, 27] on img at bounding box center [1294, 29] width 20 height 20
click at [1297, 27] on img at bounding box center [1294, 29] width 20 height 20
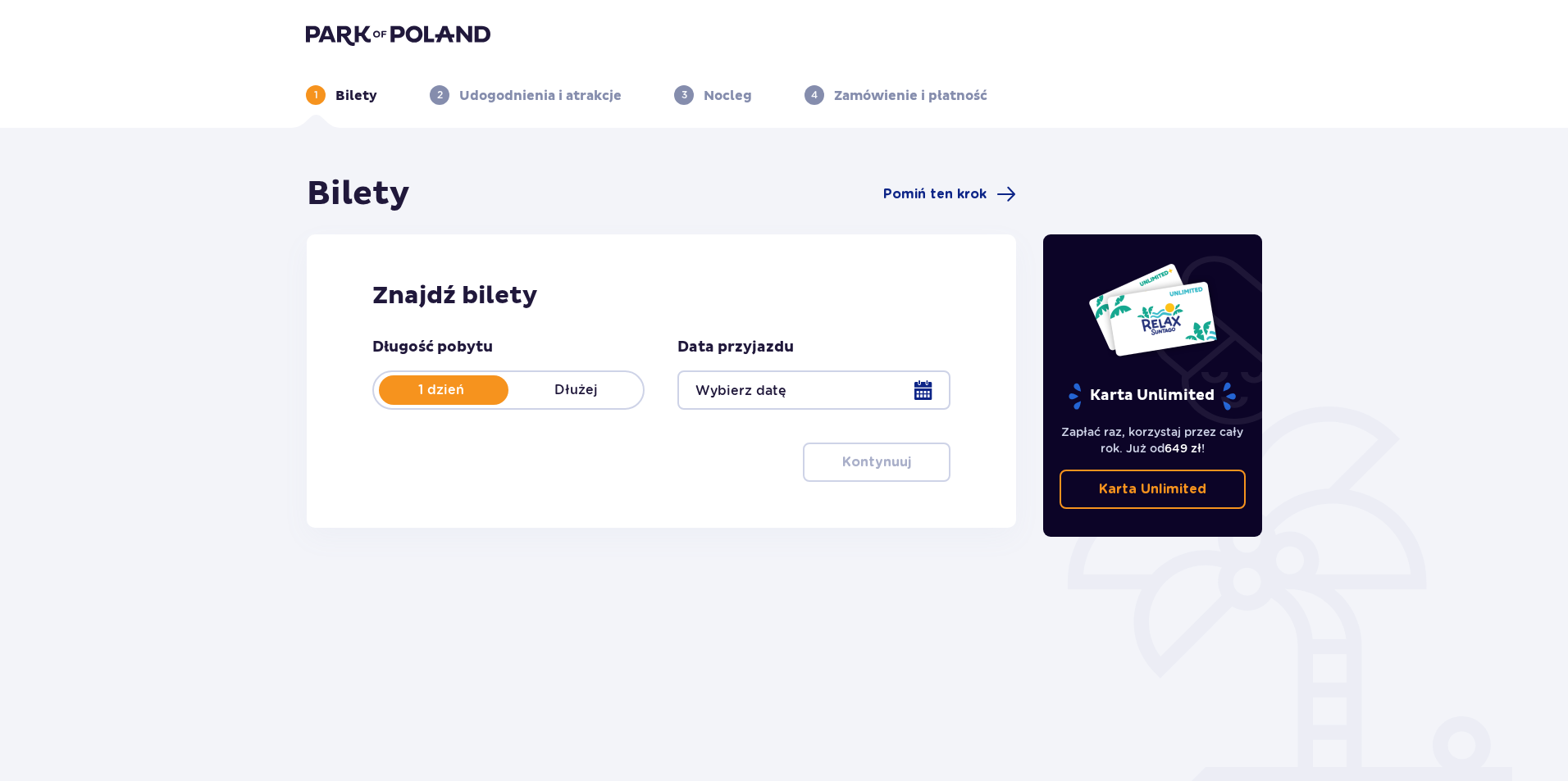
click at [920, 390] on div at bounding box center [813, 390] width 273 height 40
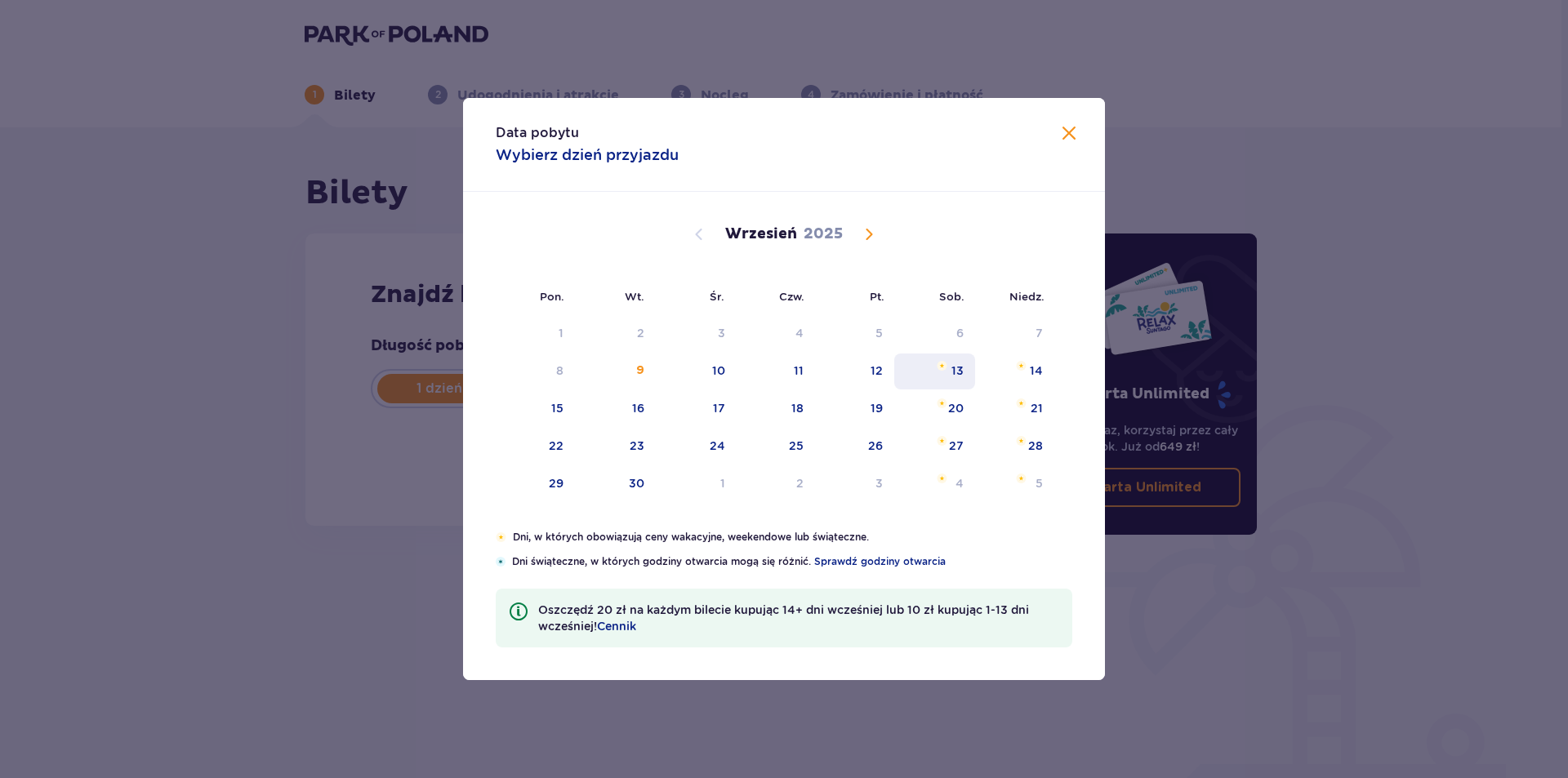
click at [957, 368] on div "13" at bounding box center [958, 370] width 12 height 17
type input "[DATE]"
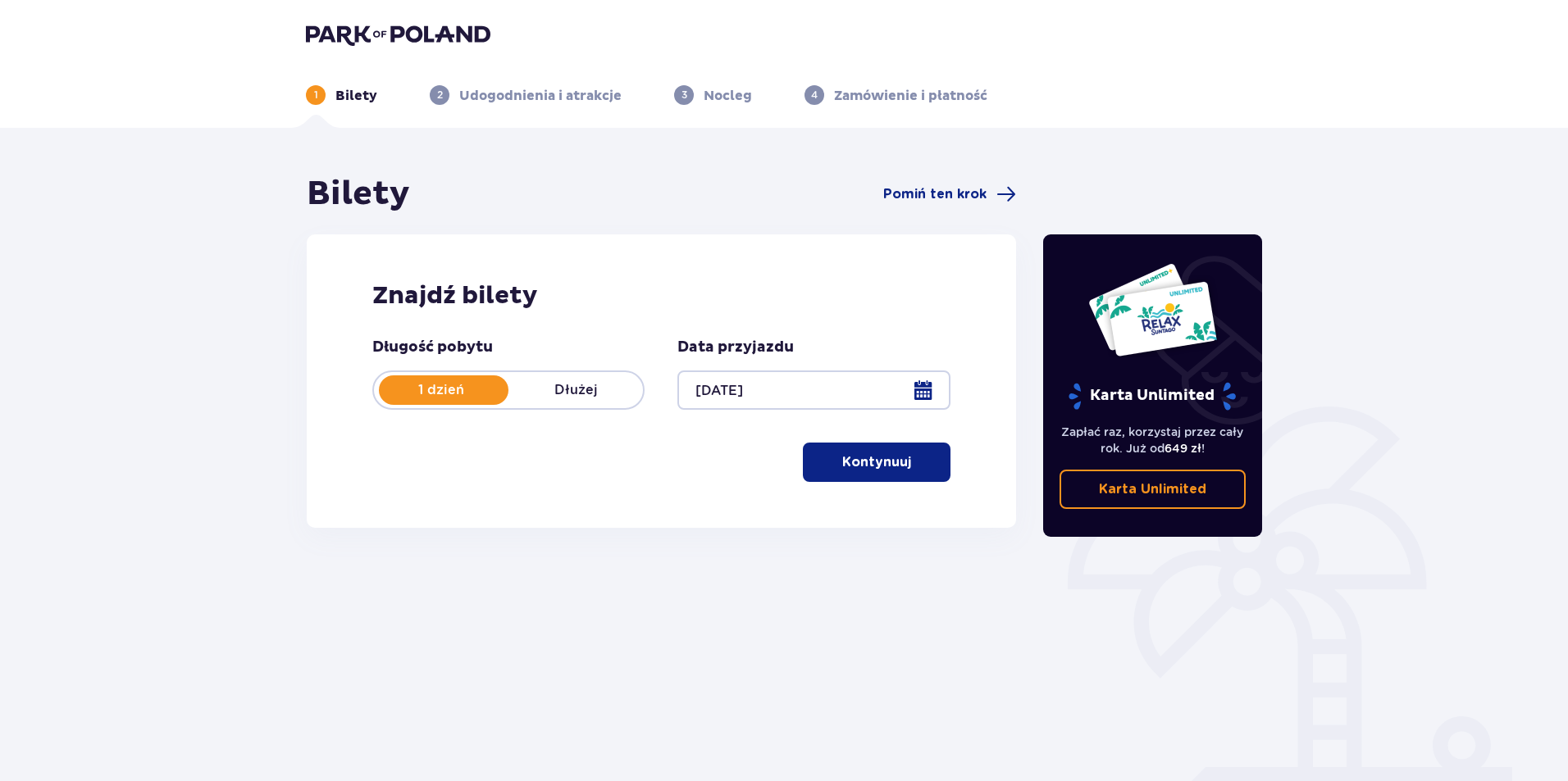
click at [875, 464] on p "Kontynuuj" at bounding box center [876, 462] width 68 height 18
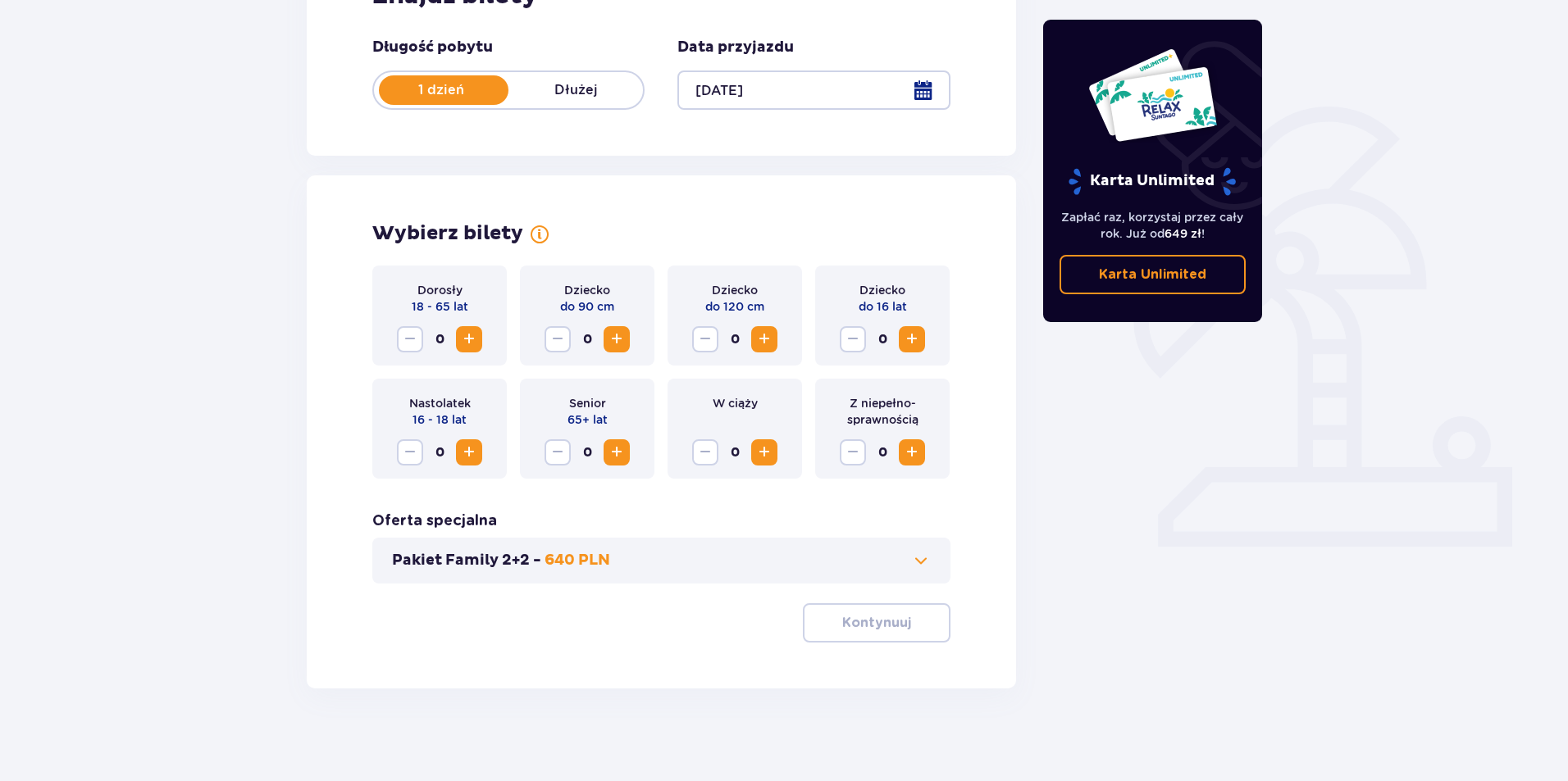
scroll to position [306, 0]
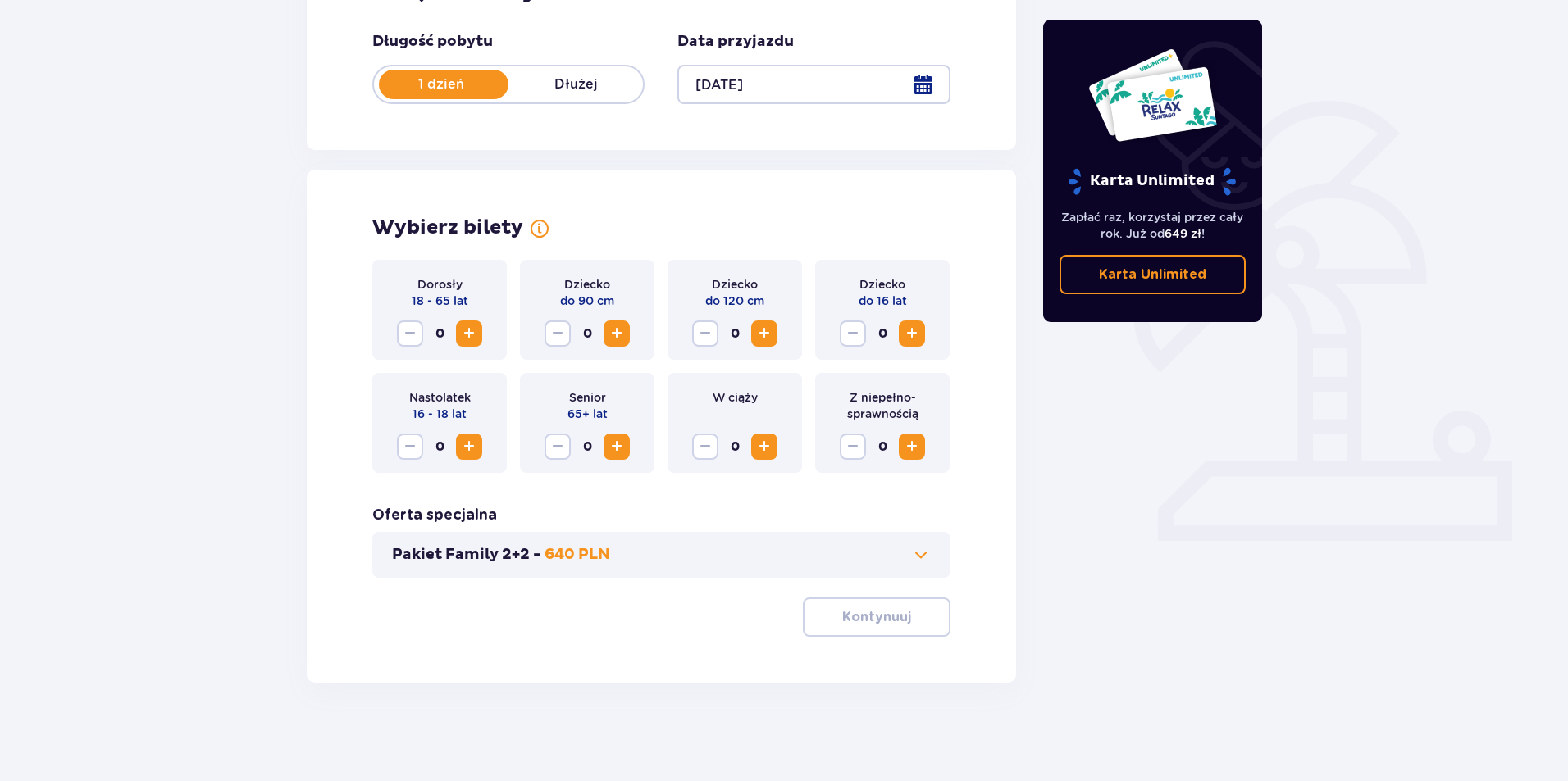
click at [469, 329] on span "Increase" at bounding box center [469, 334] width 20 height 20
click at [865, 615] on p "Kontynuuj" at bounding box center [876, 617] width 68 height 18
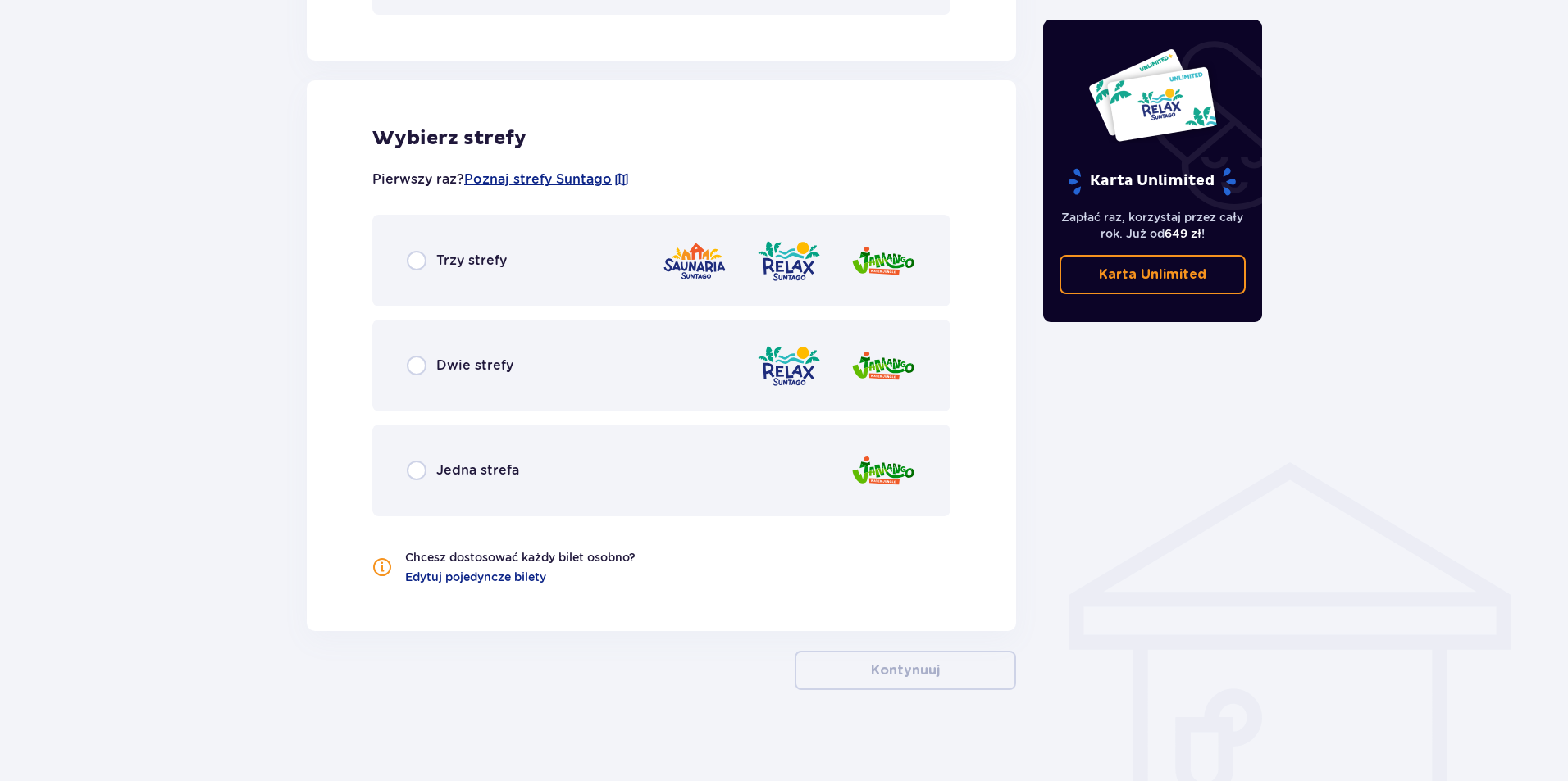
scroll to position [876, 0]
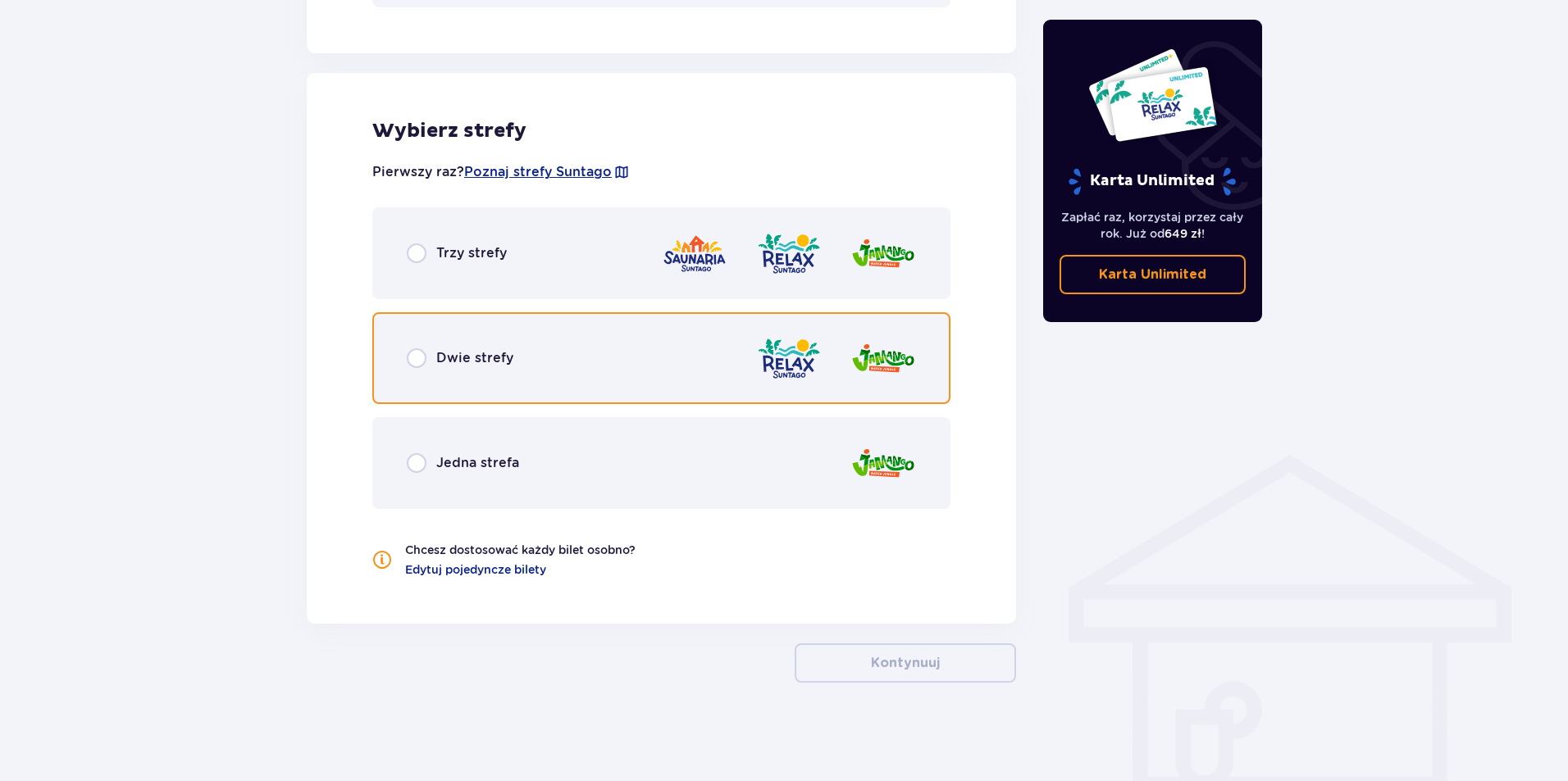
click at [410, 358] on input "radio" at bounding box center [416, 359] width 20 height 20
radio input "true"
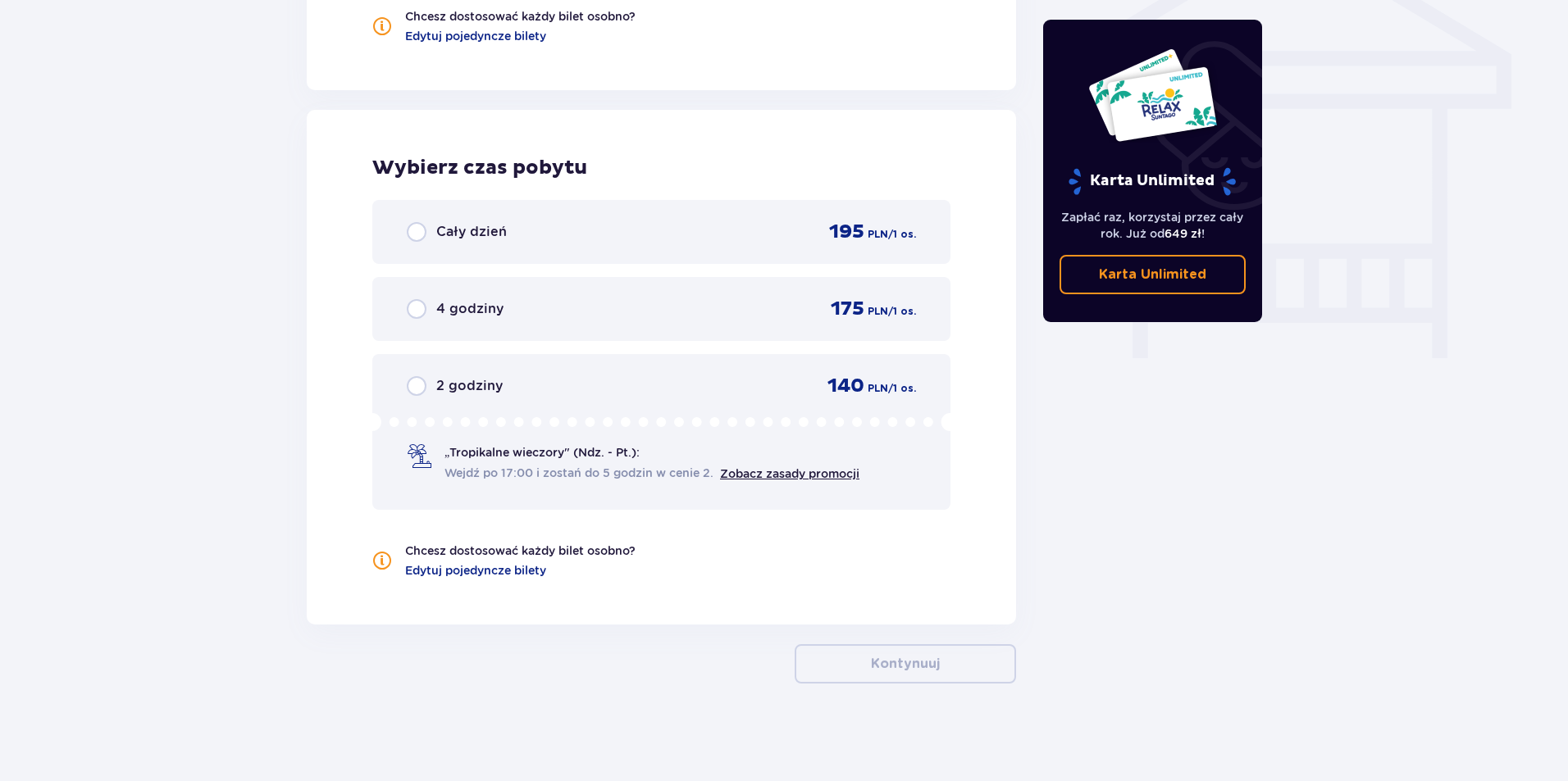
scroll to position [1411, 0]
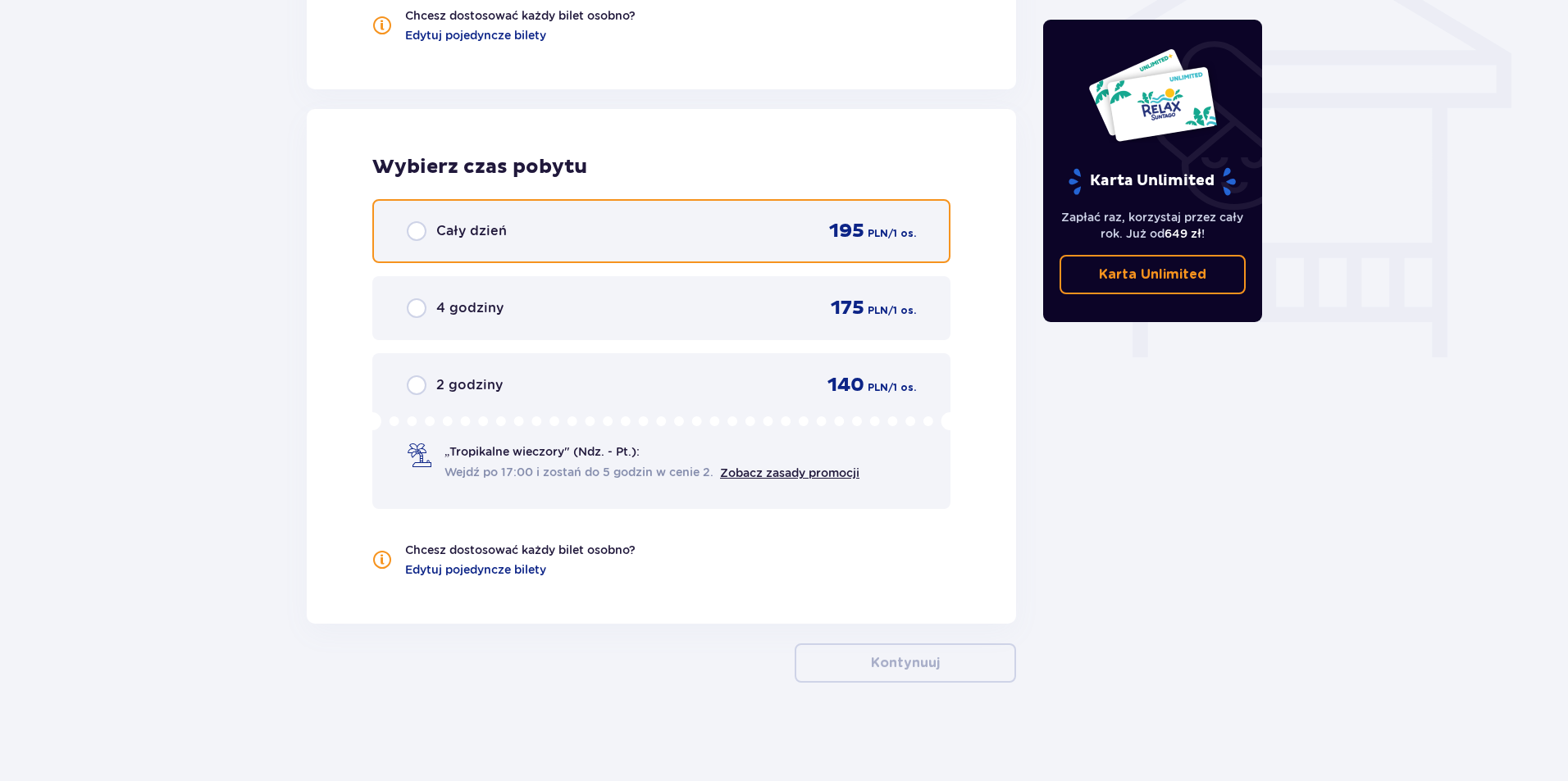
click at [415, 225] on input "radio" at bounding box center [416, 231] width 20 height 20
radio input "true"
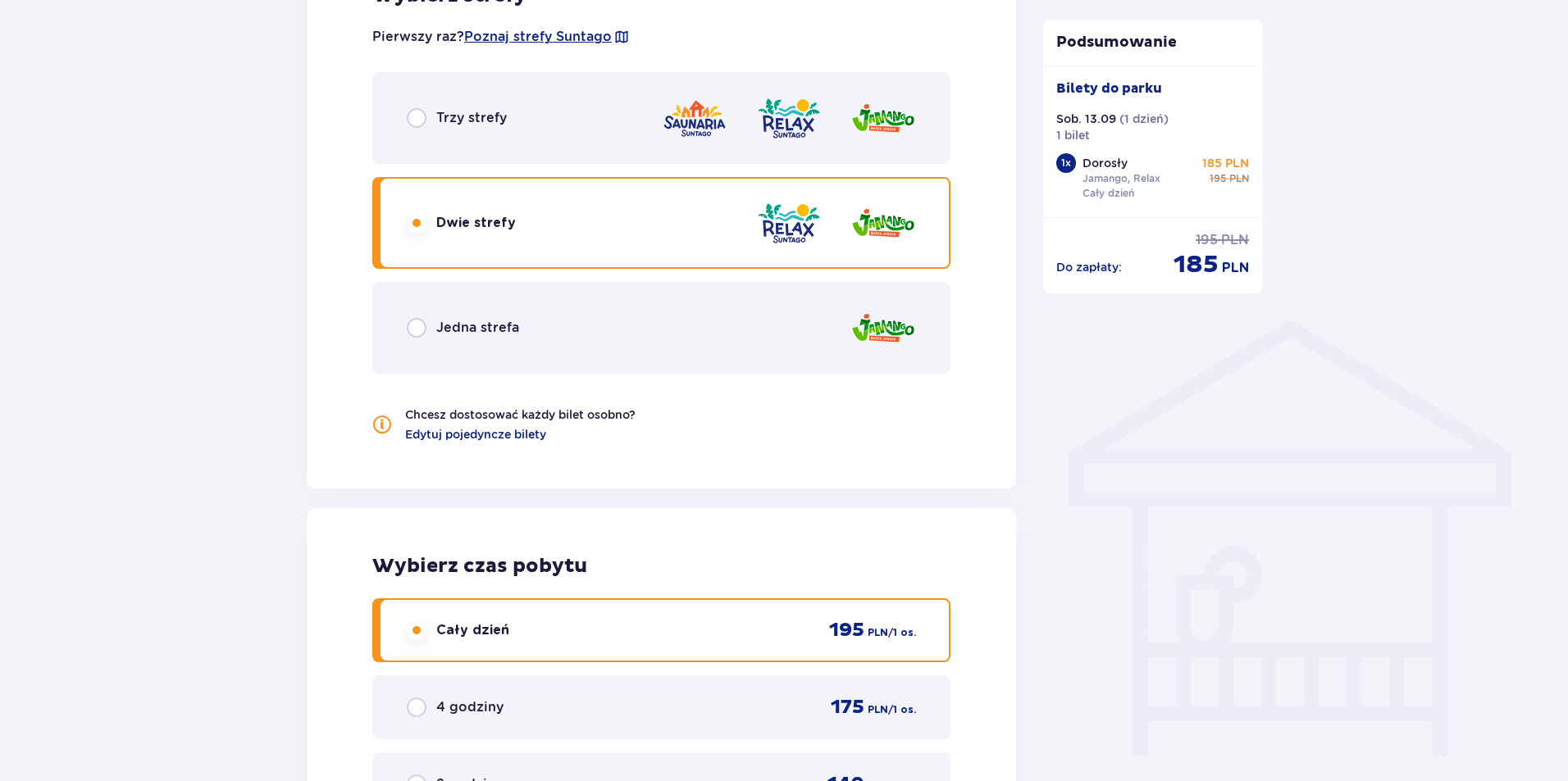
scroll to position [1009, 0]
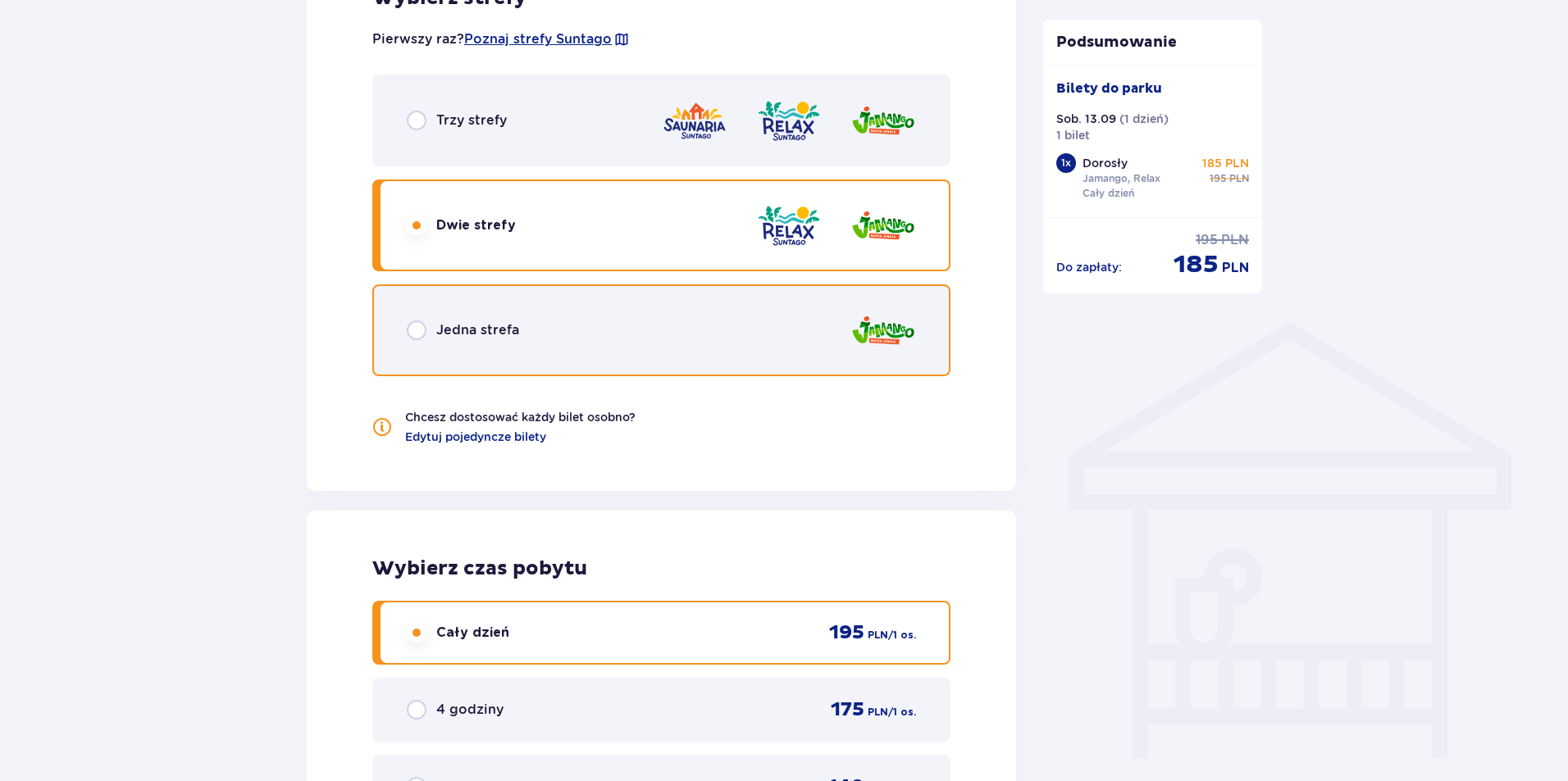
click at [412, 328] on input "radio" at bounding box center [416, 330] width 20 height 20
radio input "true"
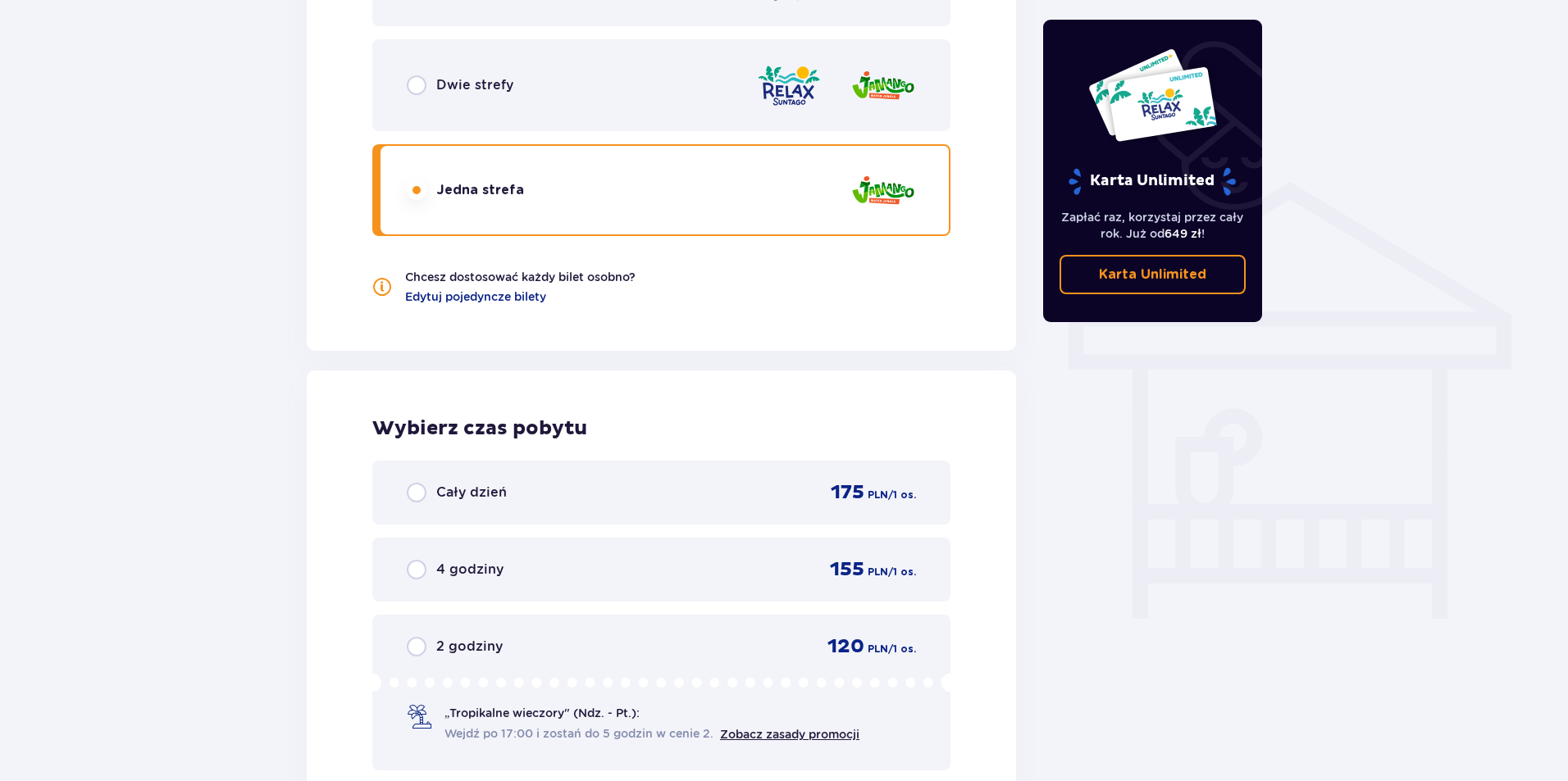
scroll to position [1411, 0]
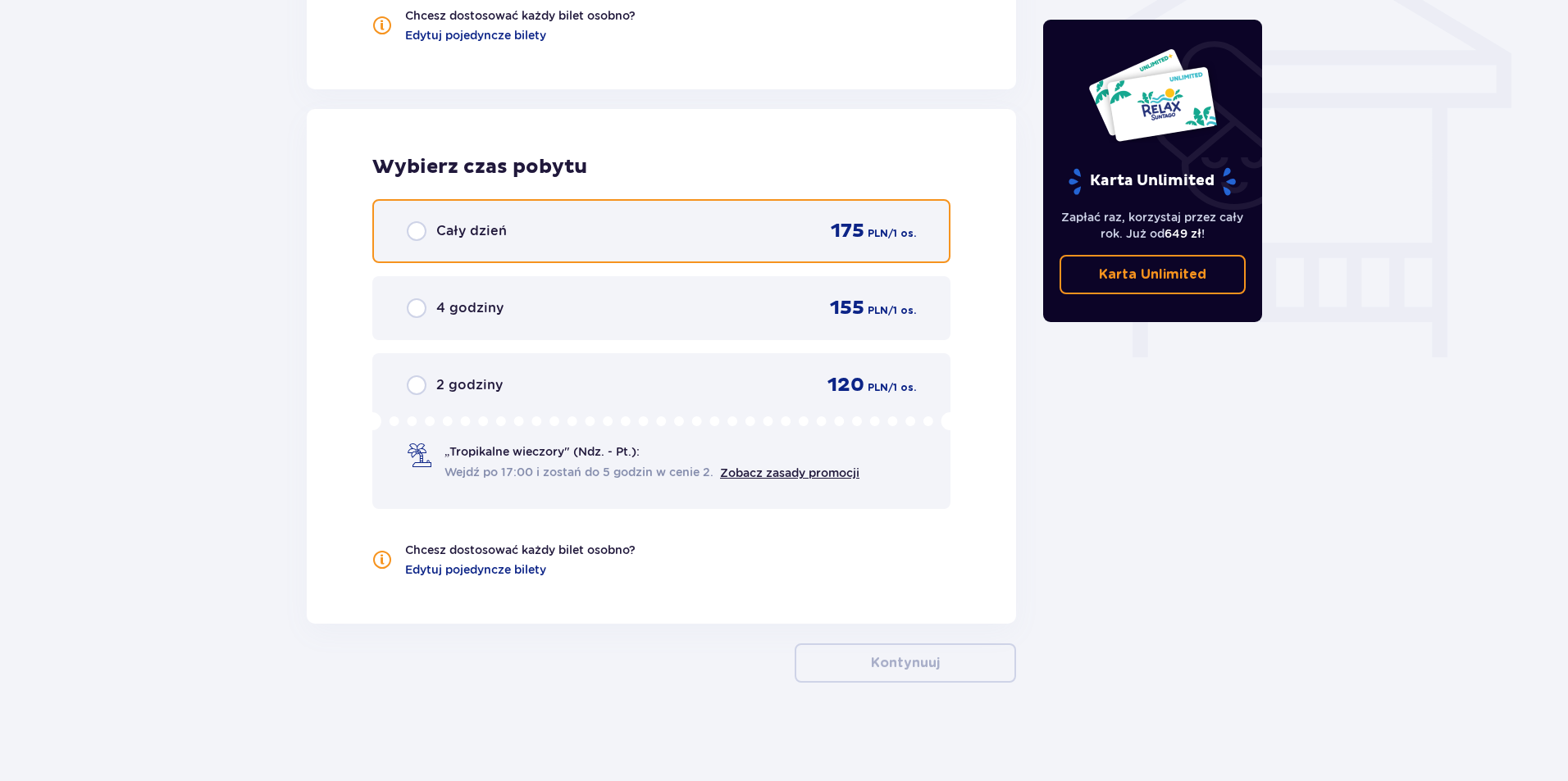
click at [414, 226] on input "radio" at bounding box center [416, 231] width 20 height 20
radio input "true"
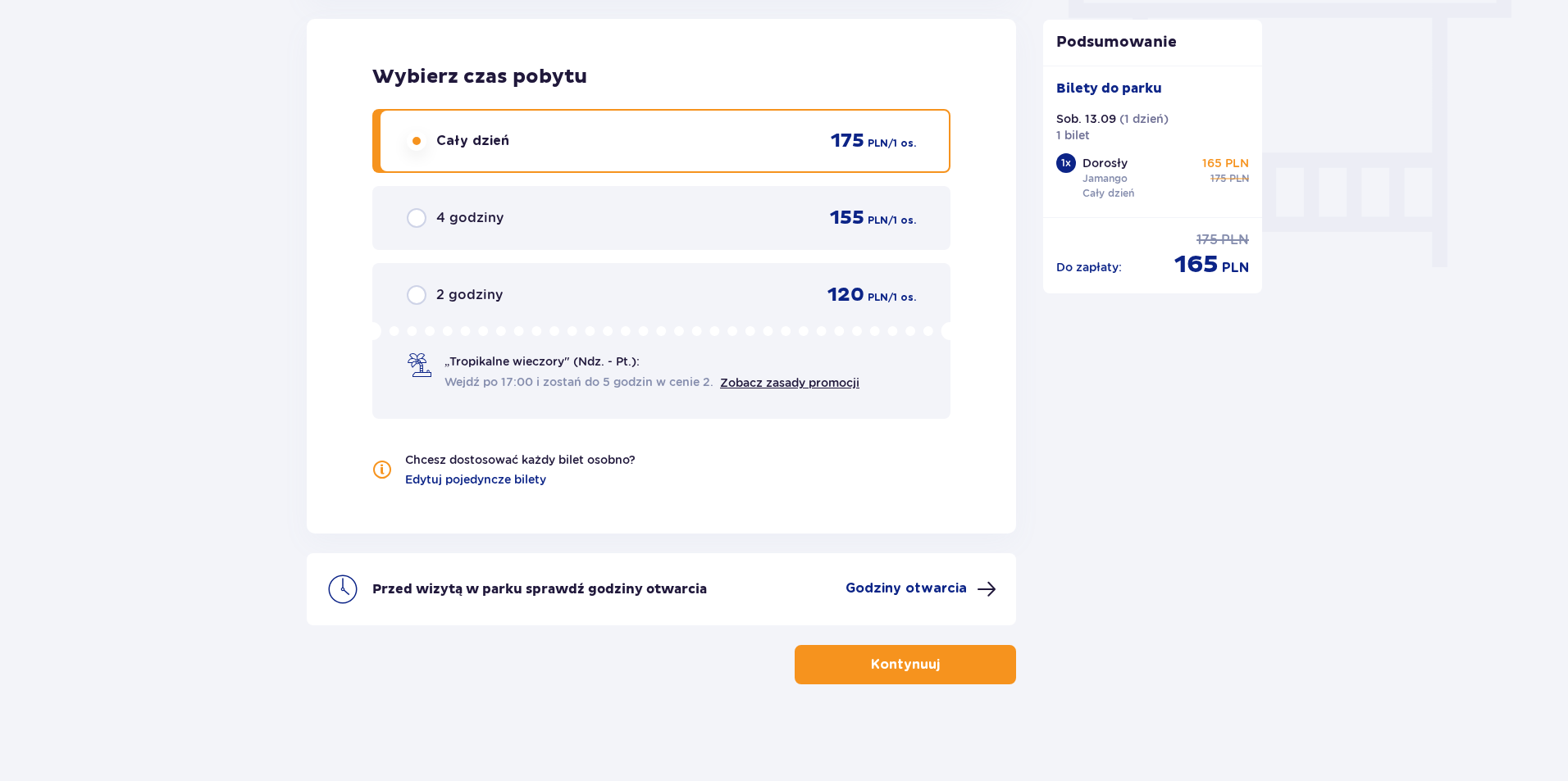
scroll to position [1503, 0]
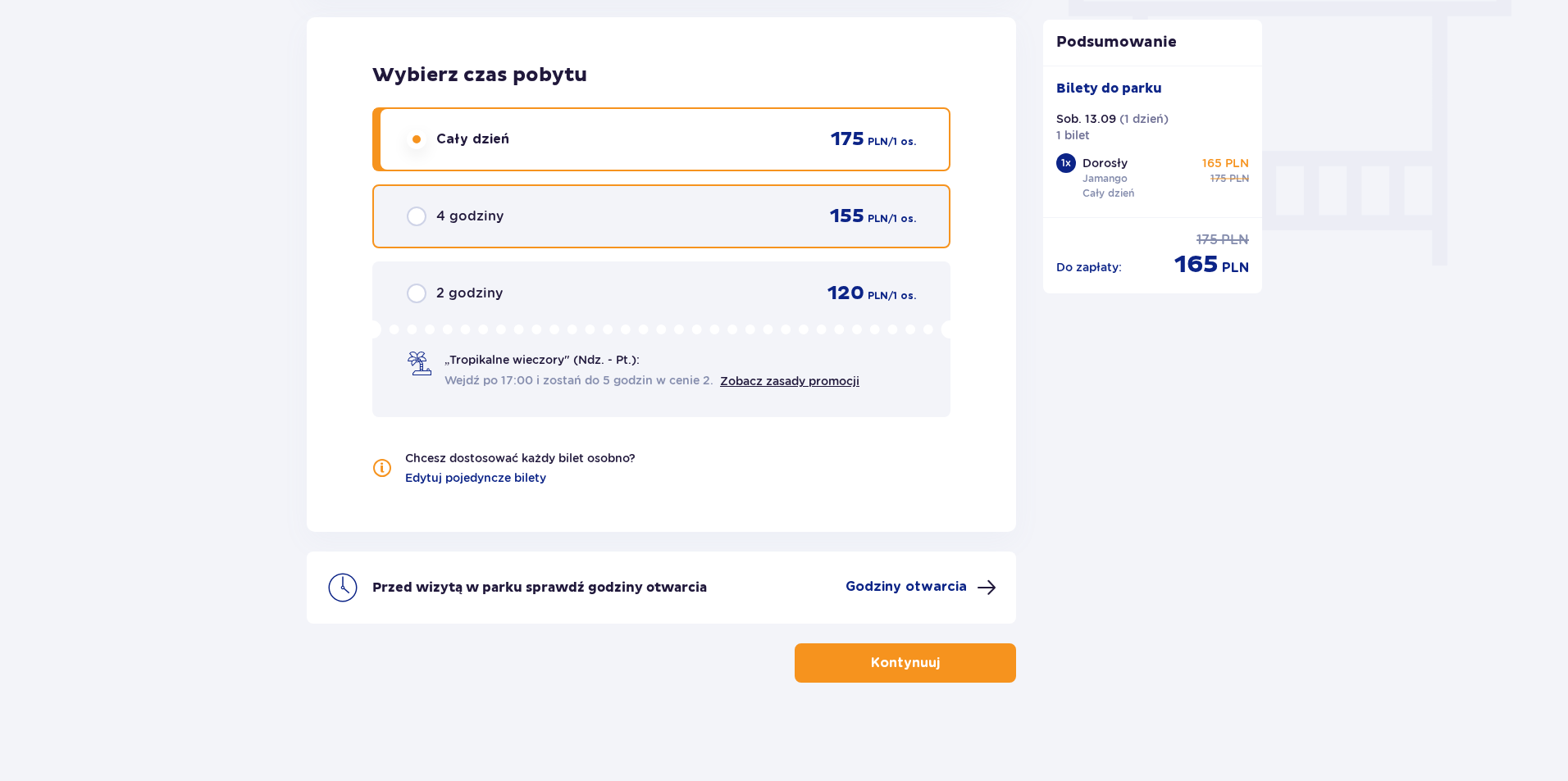
click at [420, 215] on input "radio" at bounding box center [416, 216] width 20 height 20
radio input "true"
